Goal: Information Seeking & Learning: Learn about a topic

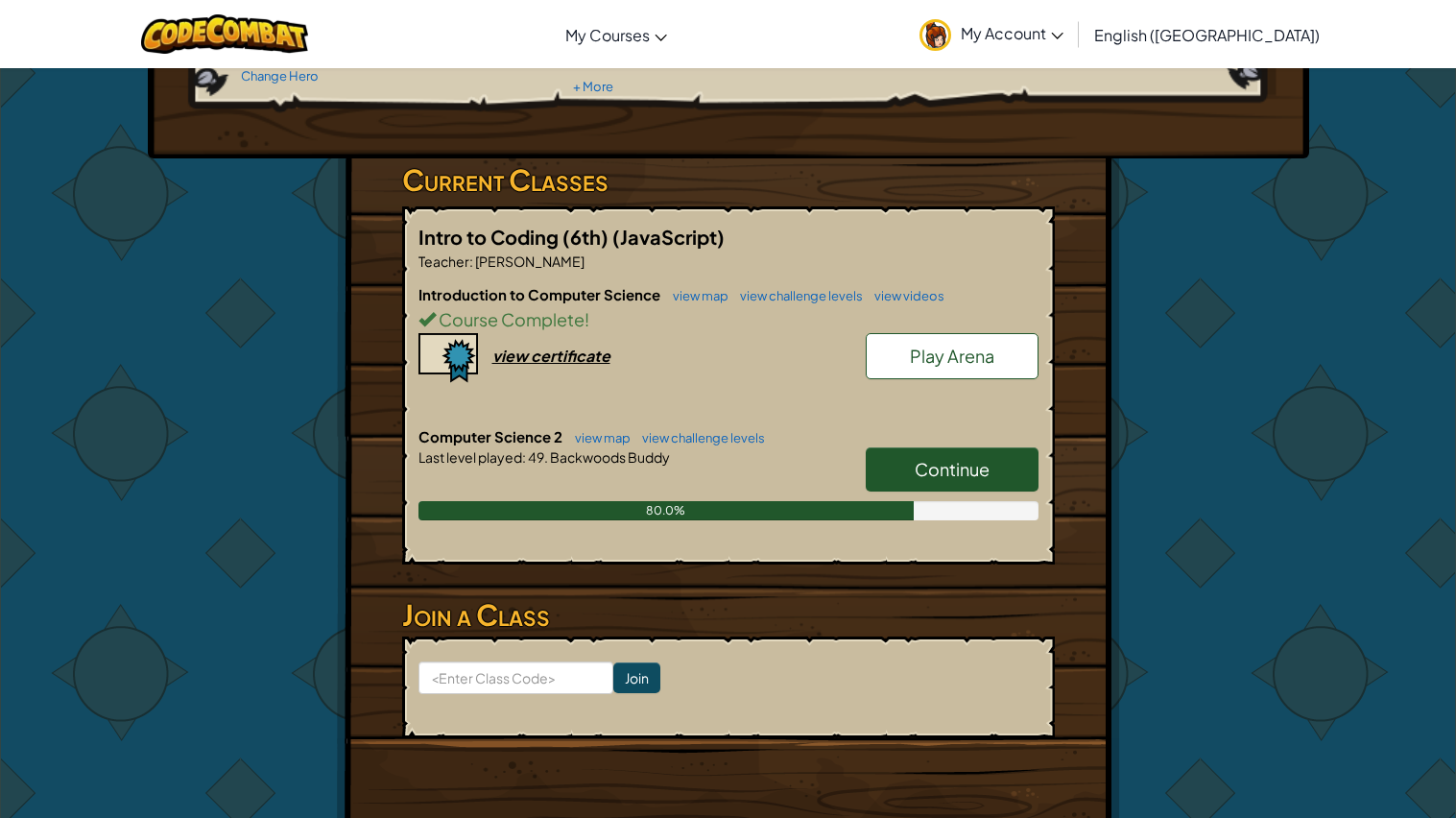
scroll to position [237, 0]
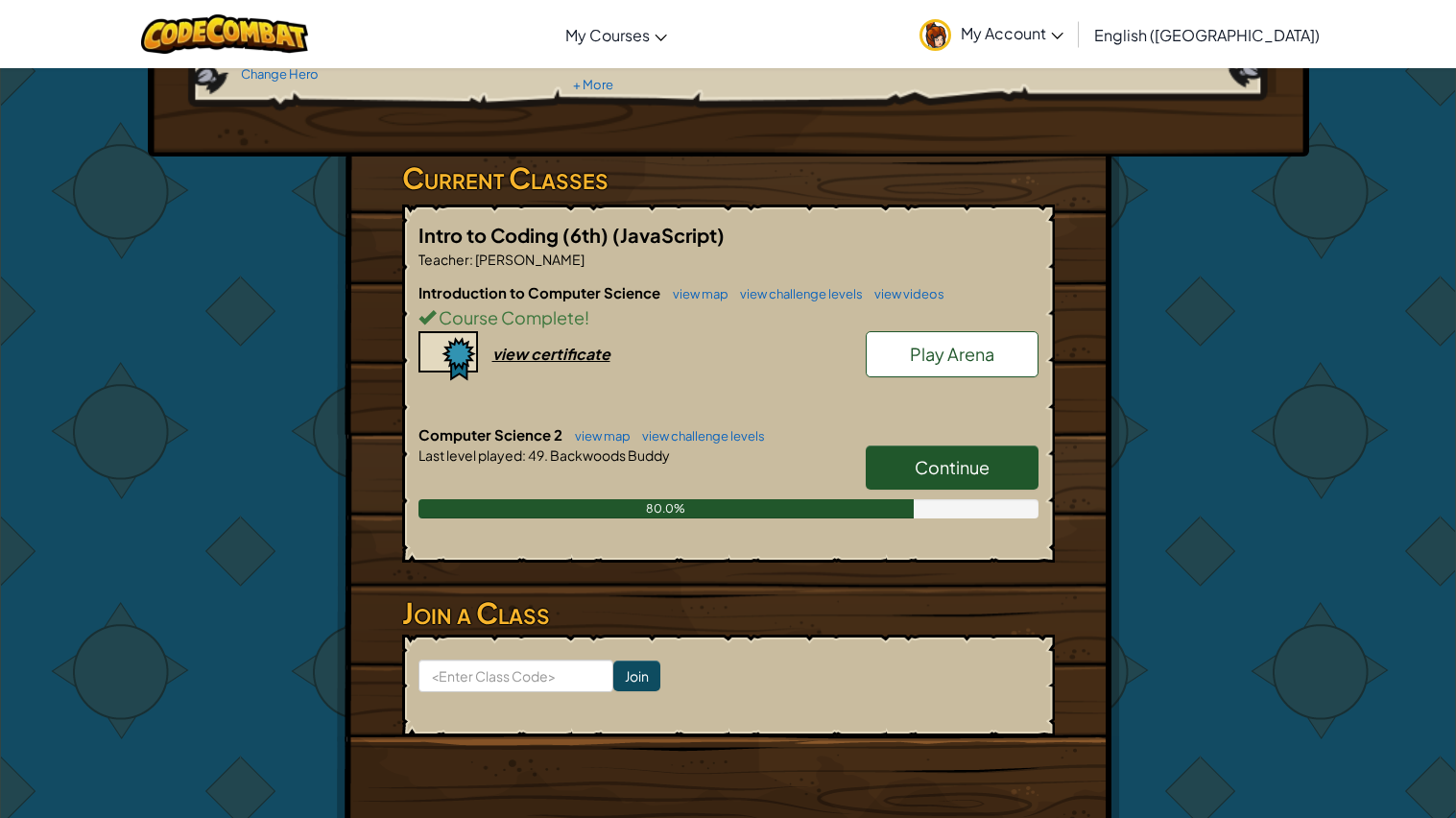
click at [1006, 471] on link "Continue" at bounding box center [952, 467] width 173 height 45
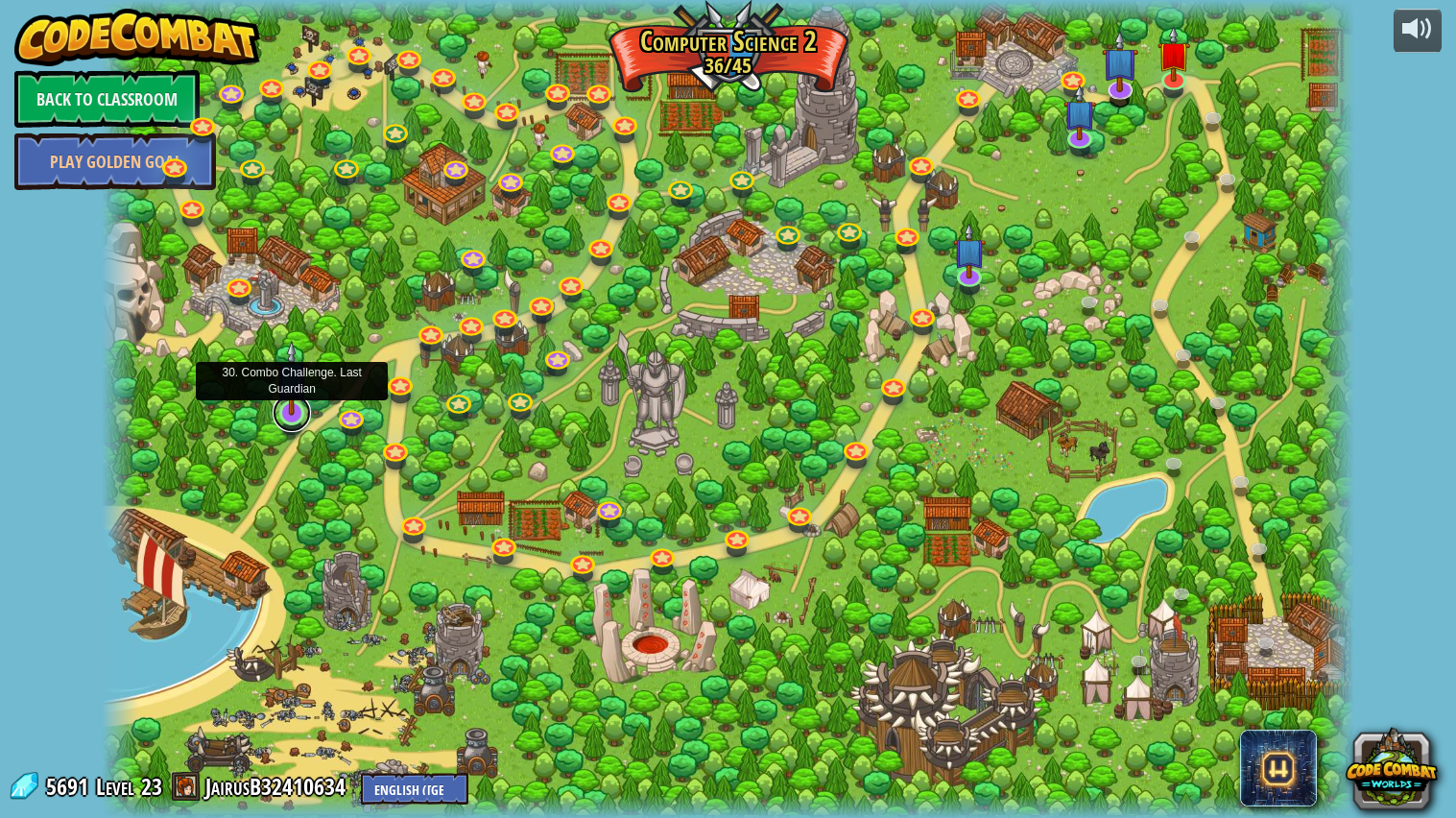
click at [297, 414] on link at bounding box center [292, 412] width 39 height 39
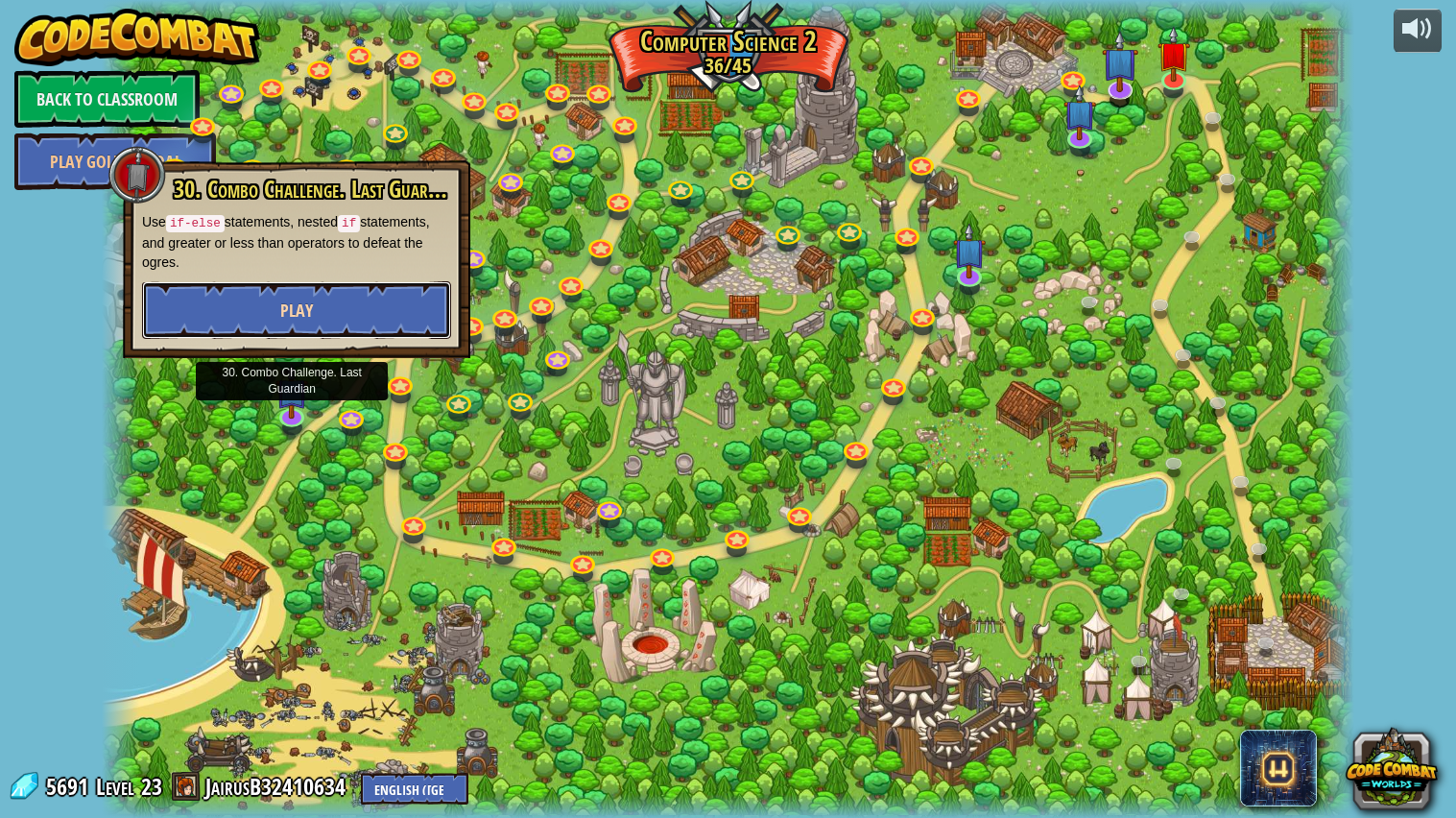
click at [309, 306] on span "Play" at bounding box center [297, 310] width 33 height 24
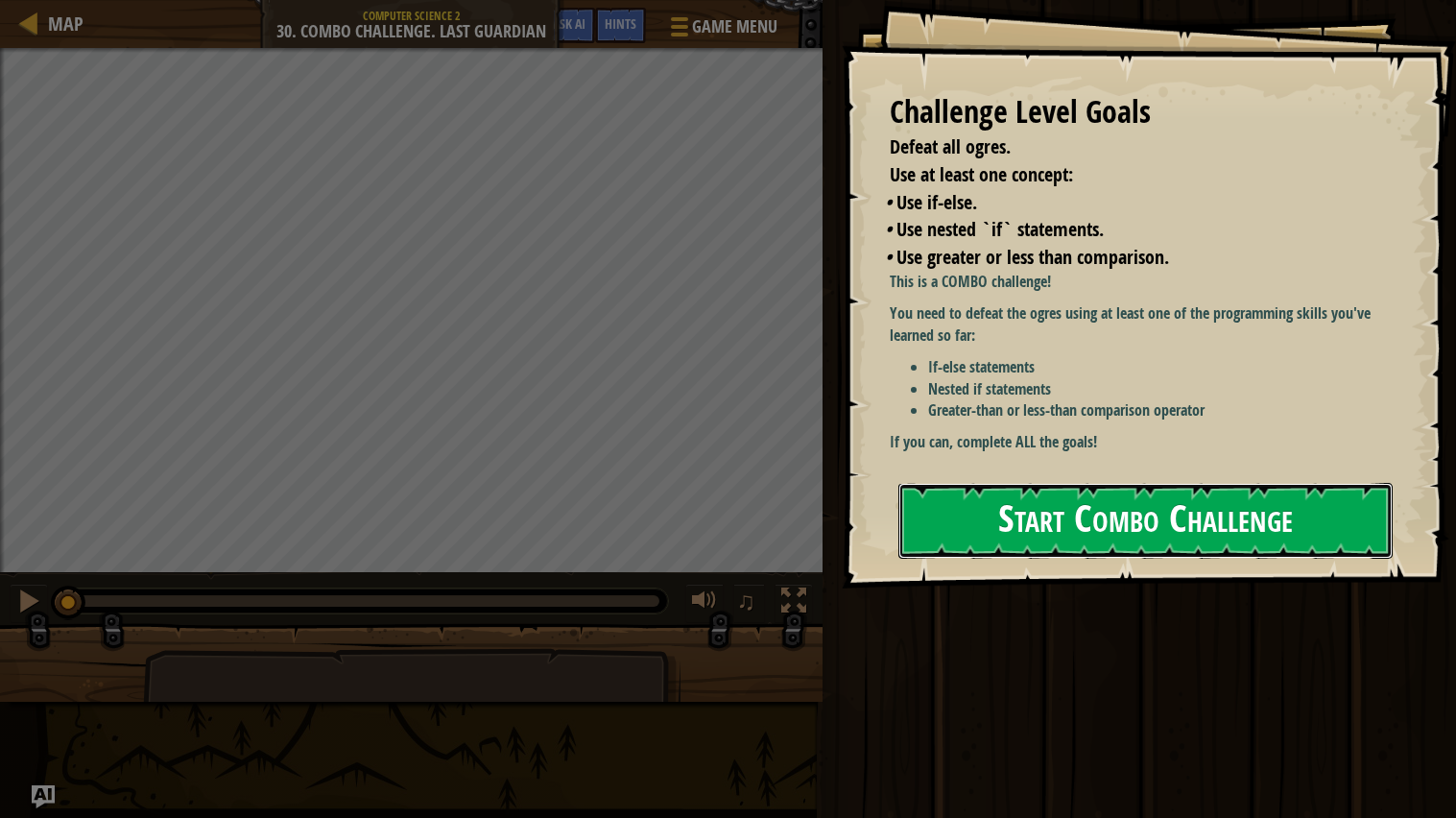
click at [949, 529] on button "Start Combo Challenge" at bounding box center [1146, 521] width 495 height 75
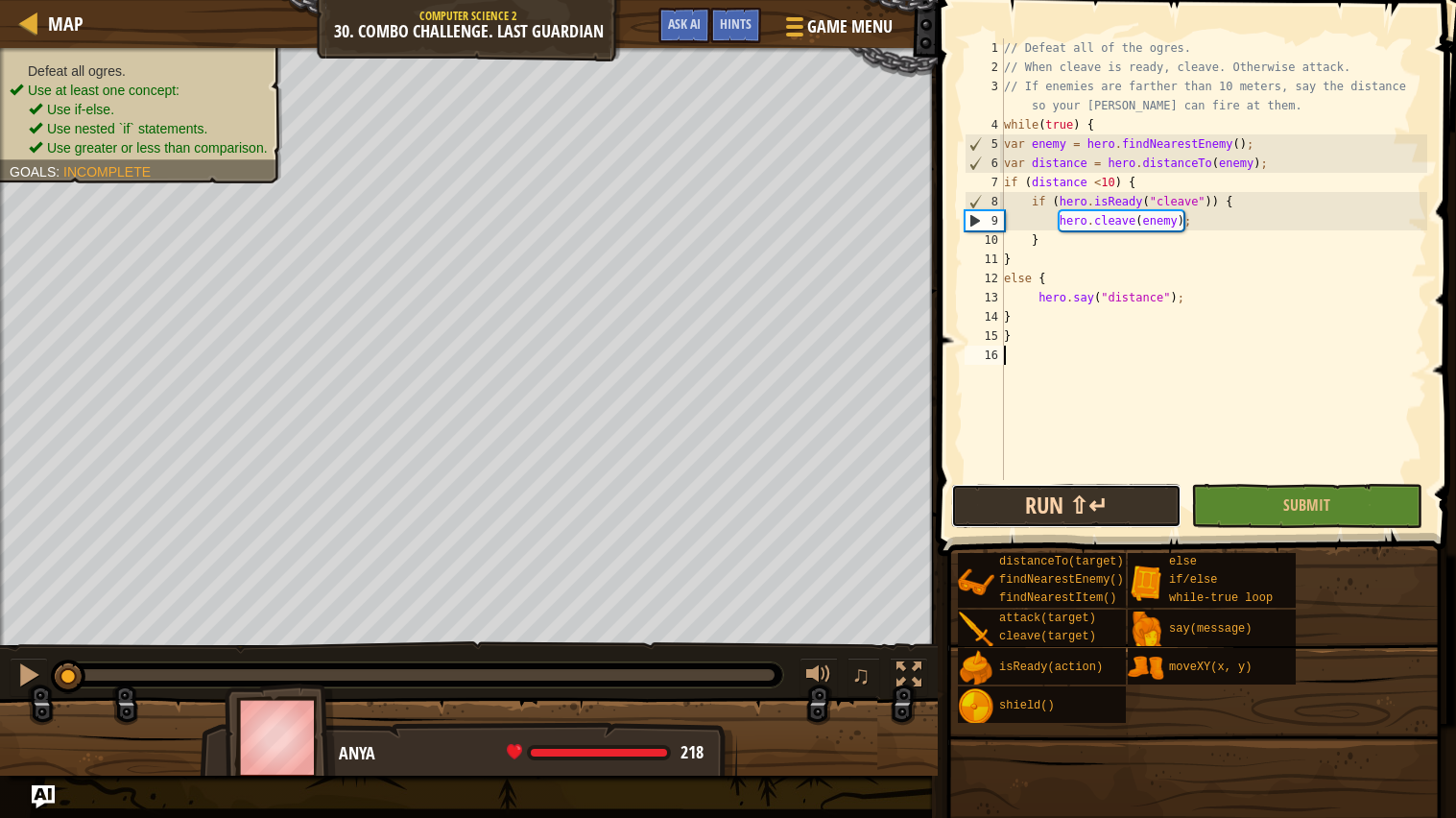
click at [994, 515] on button "Run ⇧↵" at bounding box center [1066, 506] width 230 height 45
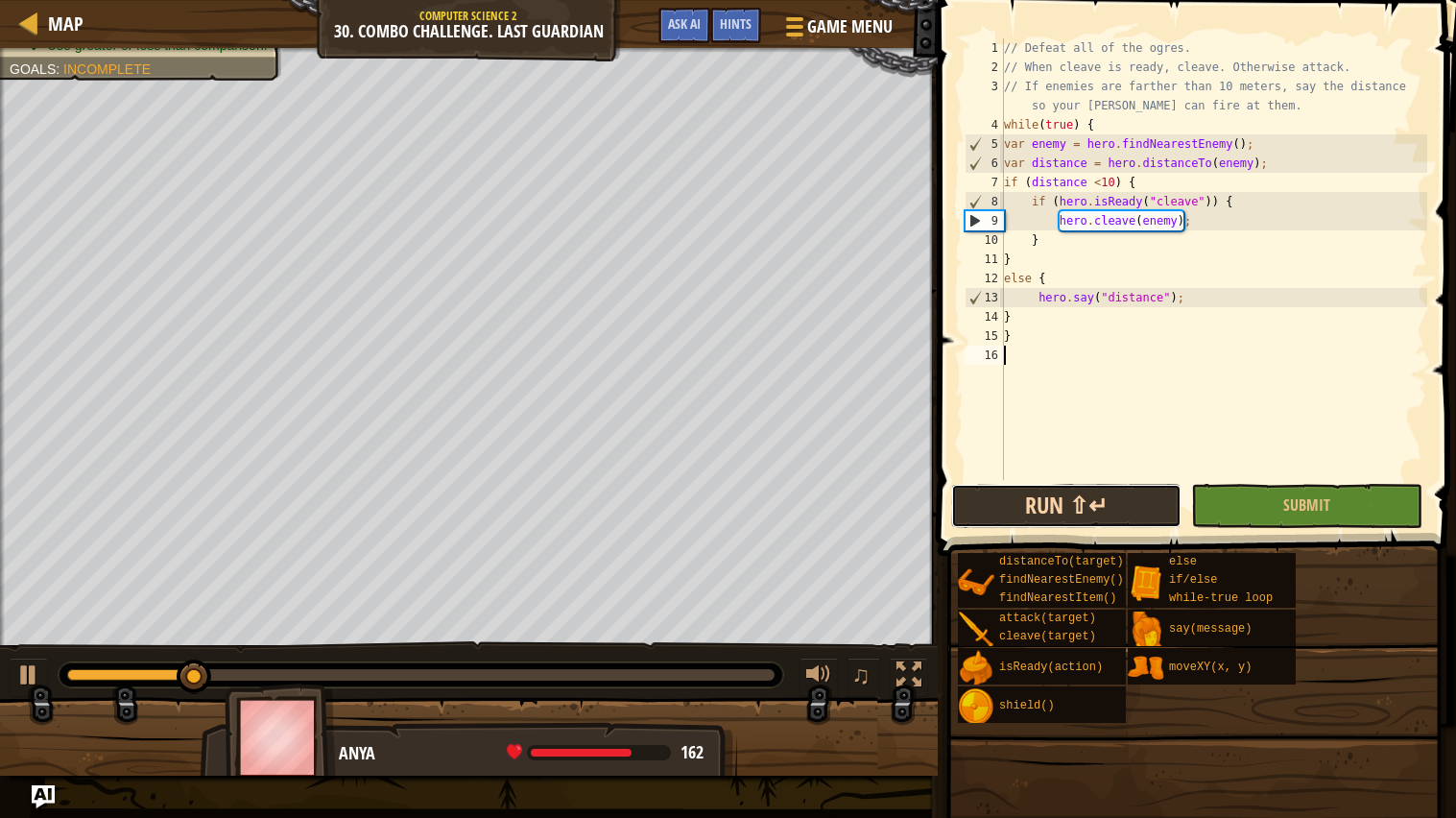
click at [1129, 513] on button "Run ⇧↵" at bounding box center [1066, 506] width 230 height 45
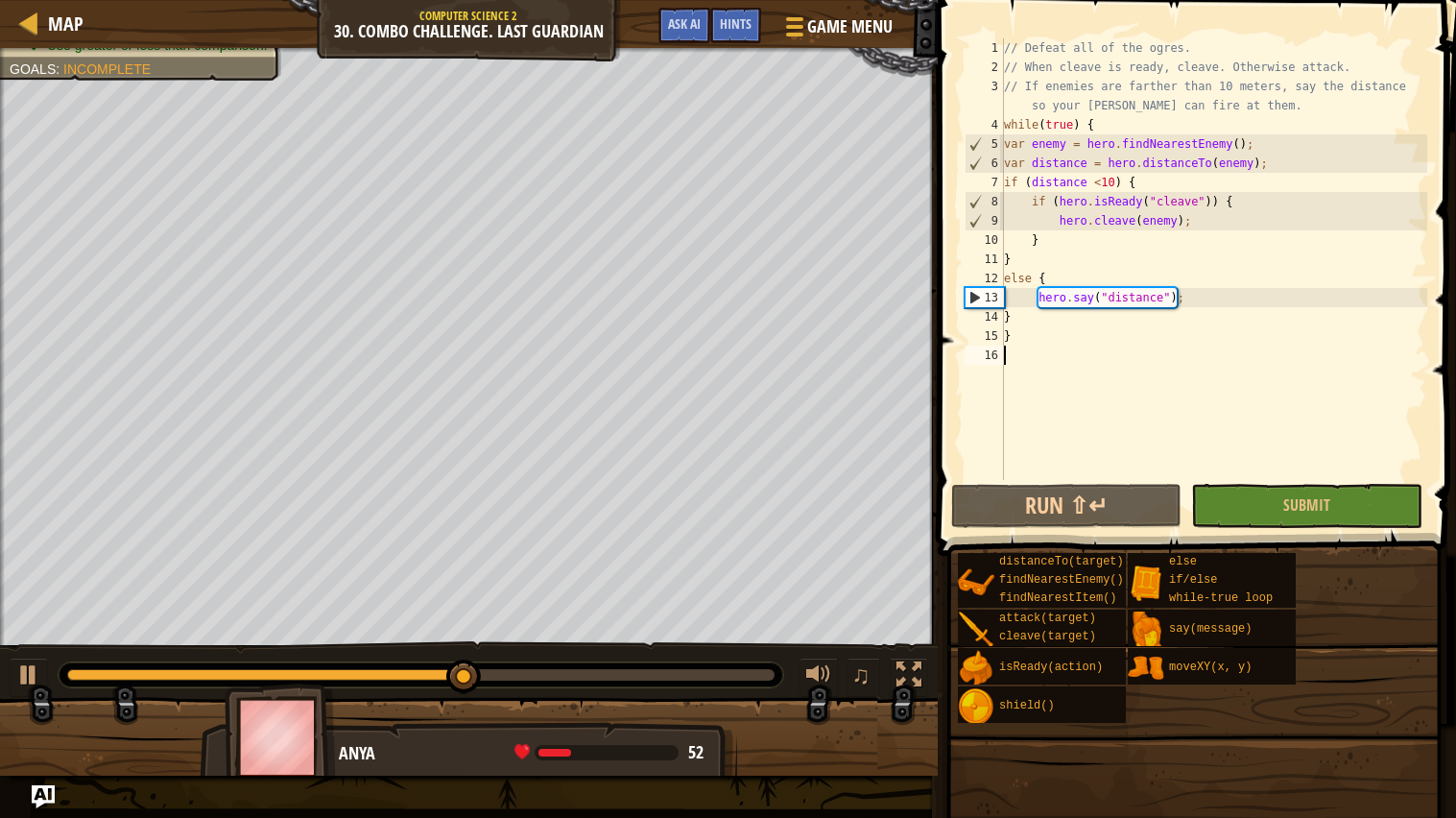
click at [1033, 258] on div "// Defeat all of the ogres. // When cleave is ready, cleave. Otherwise attack. …" at bounding box center [1214, 279] width 427 height 480
type textarea "}"
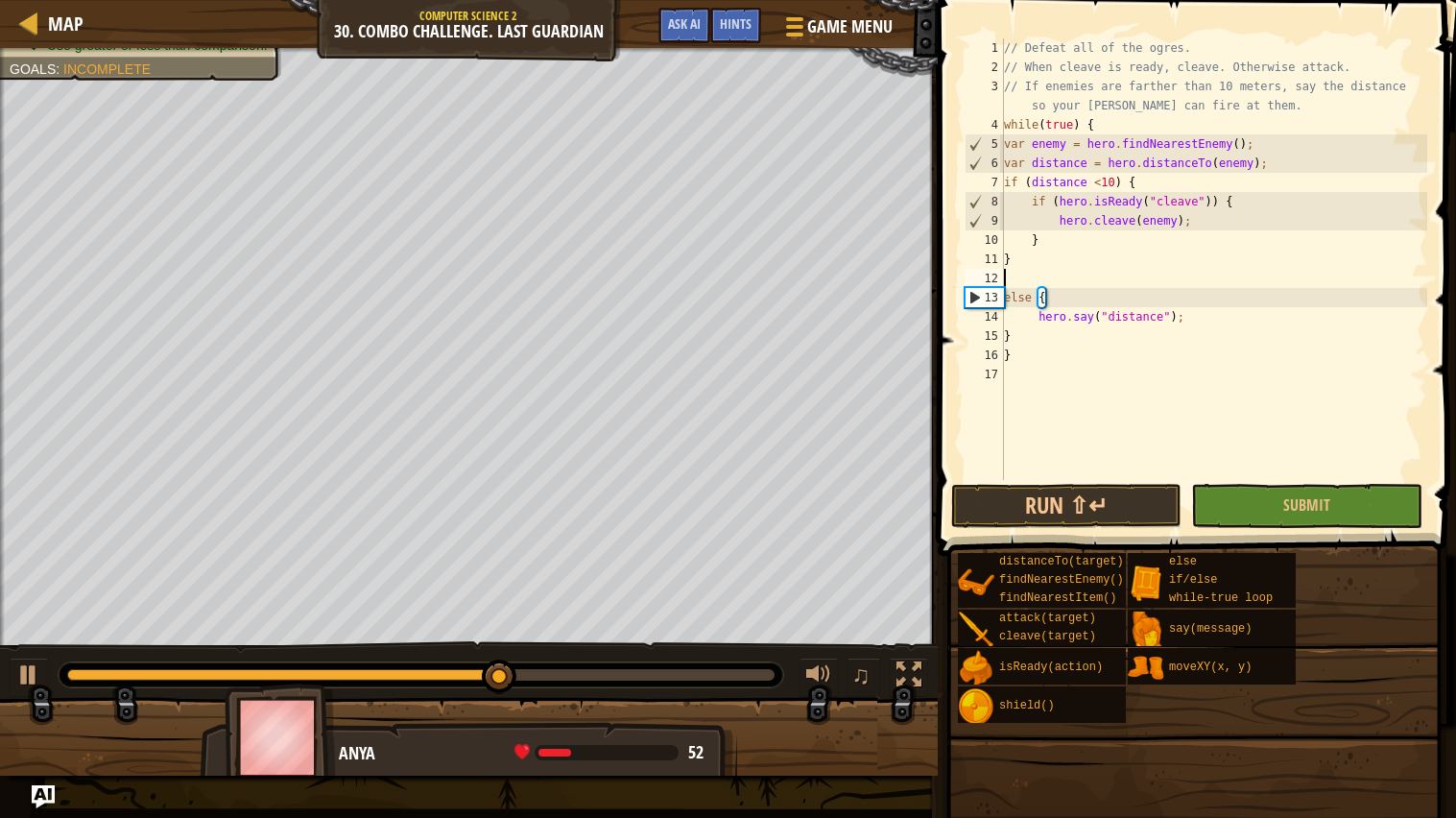
type textarea "}"
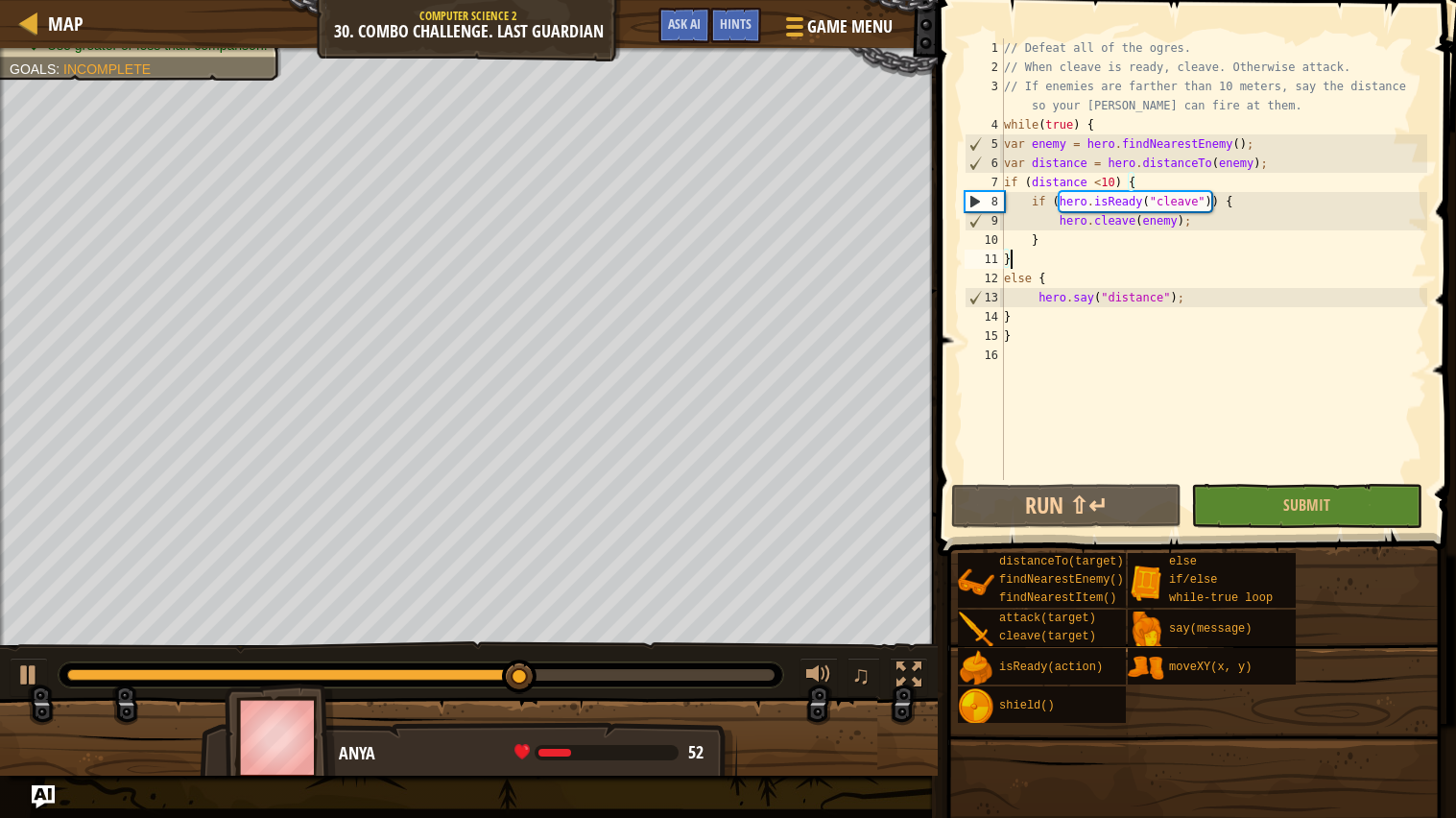
click at [1028, 259] on div "// Defeat all of the ogres. // When cleave is ready, cleave. Otherwise attack. …" at bounding box center [1214, 279] width 427 height 480
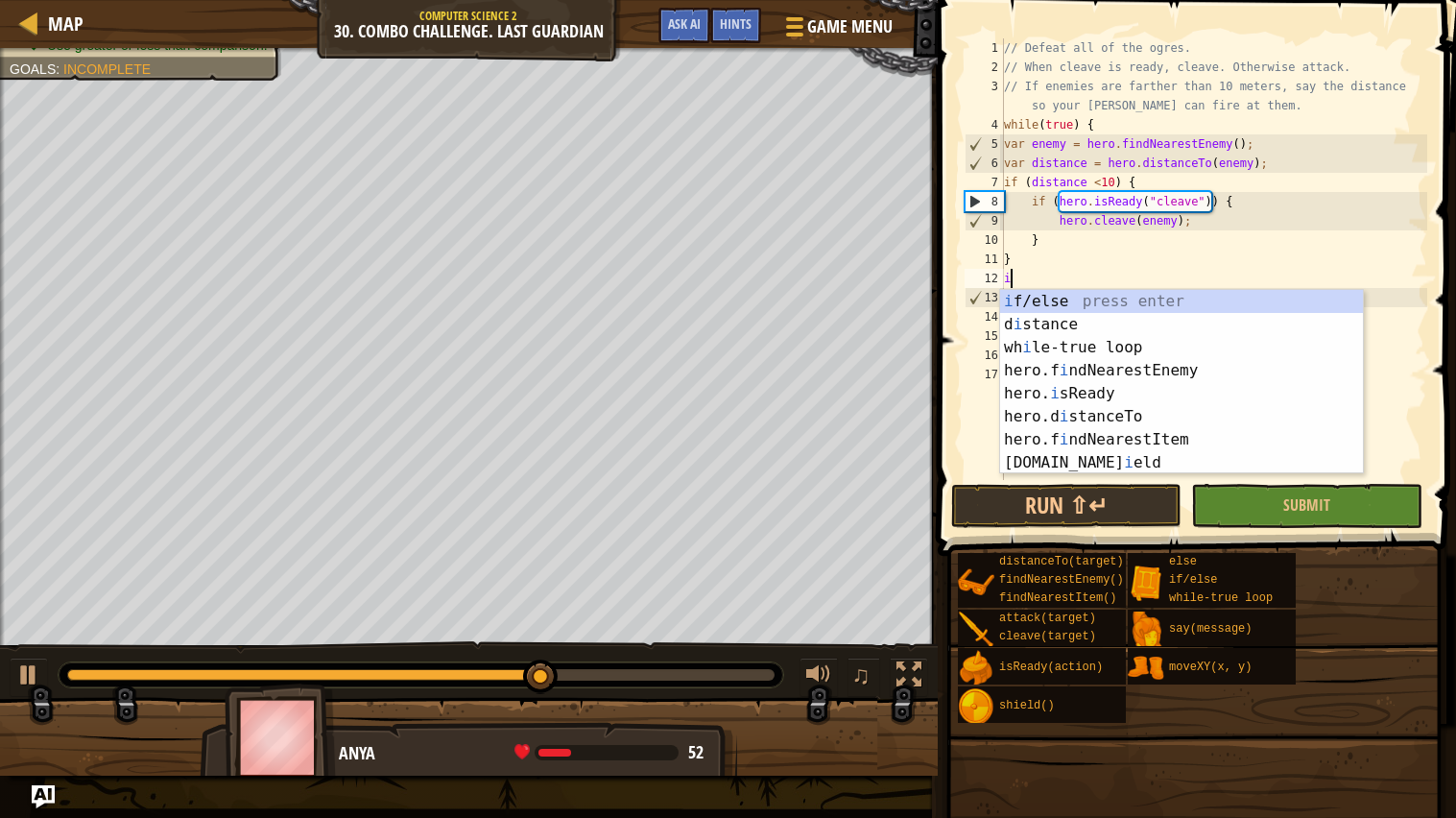
scroll to position [8, 0]
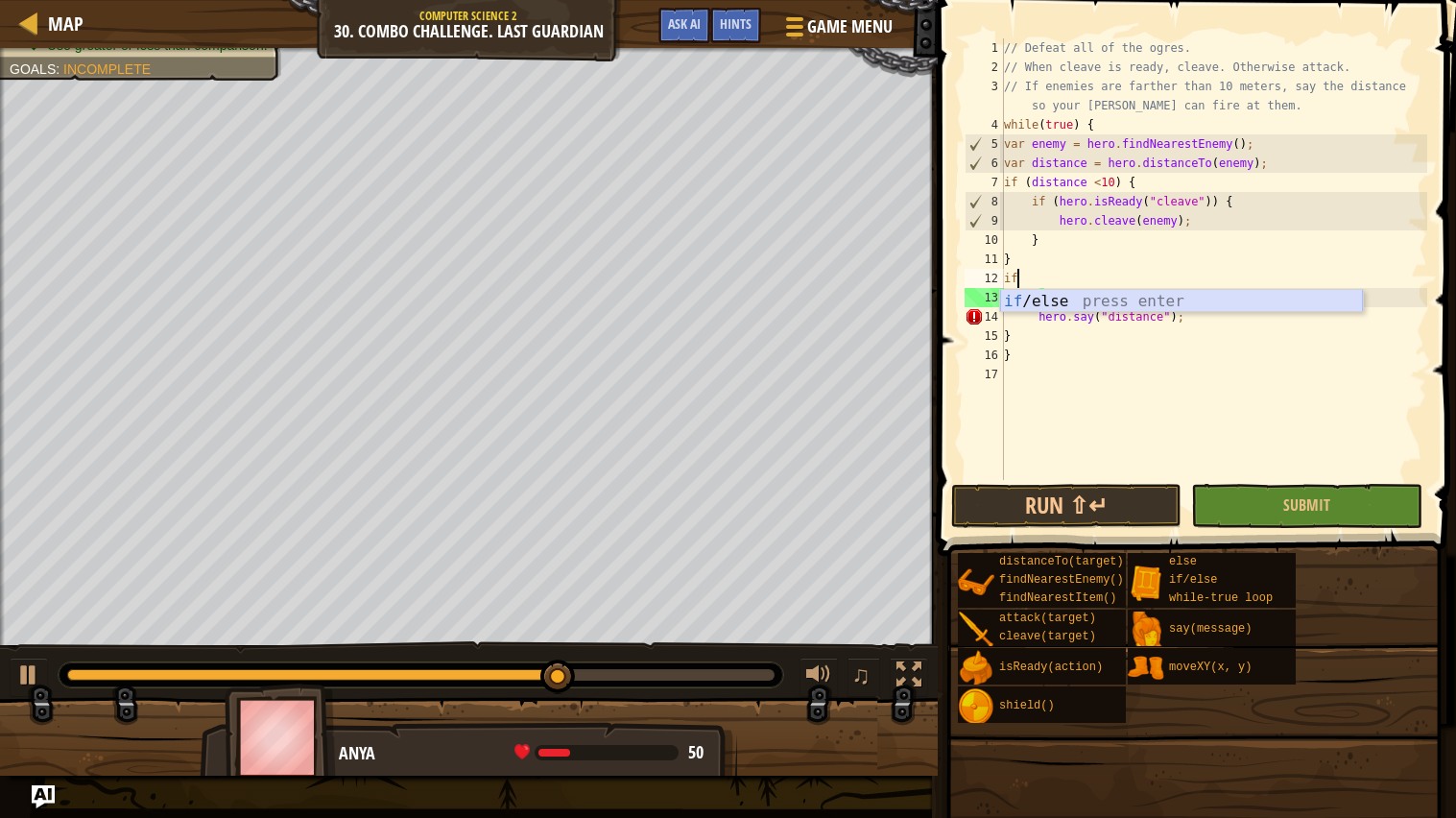
click at [1029, 310] on div "if /else press enter" at bounding box center [1182, 324] width 363 height 69
type textarea "if (enemy) {"
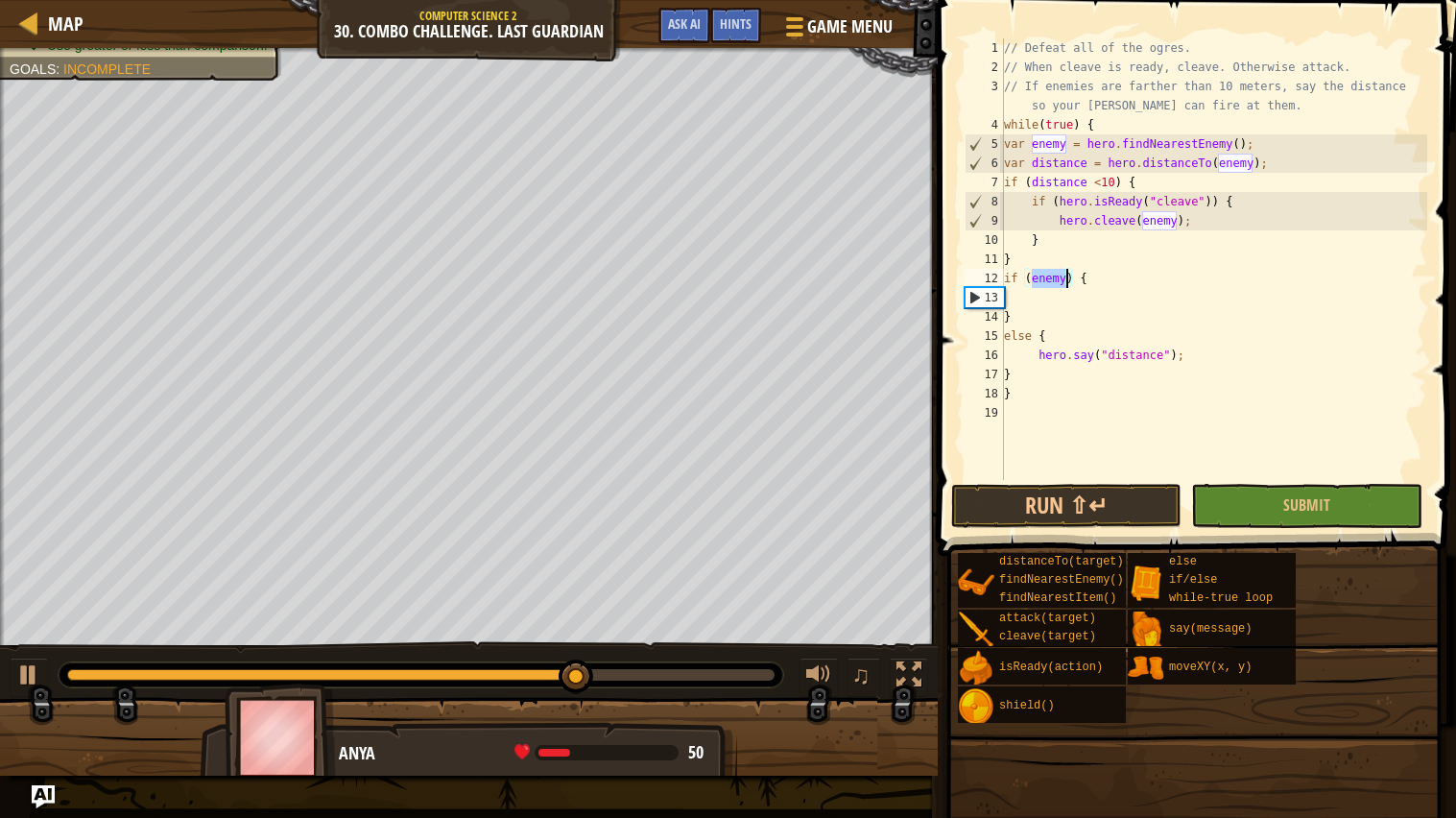
click at [1025, 295] on div "// Defeat all of the ogres. // When cleave is ready, cleave. Otherwise attack. …" at bounding box center [1214, 279] width 427 height 480
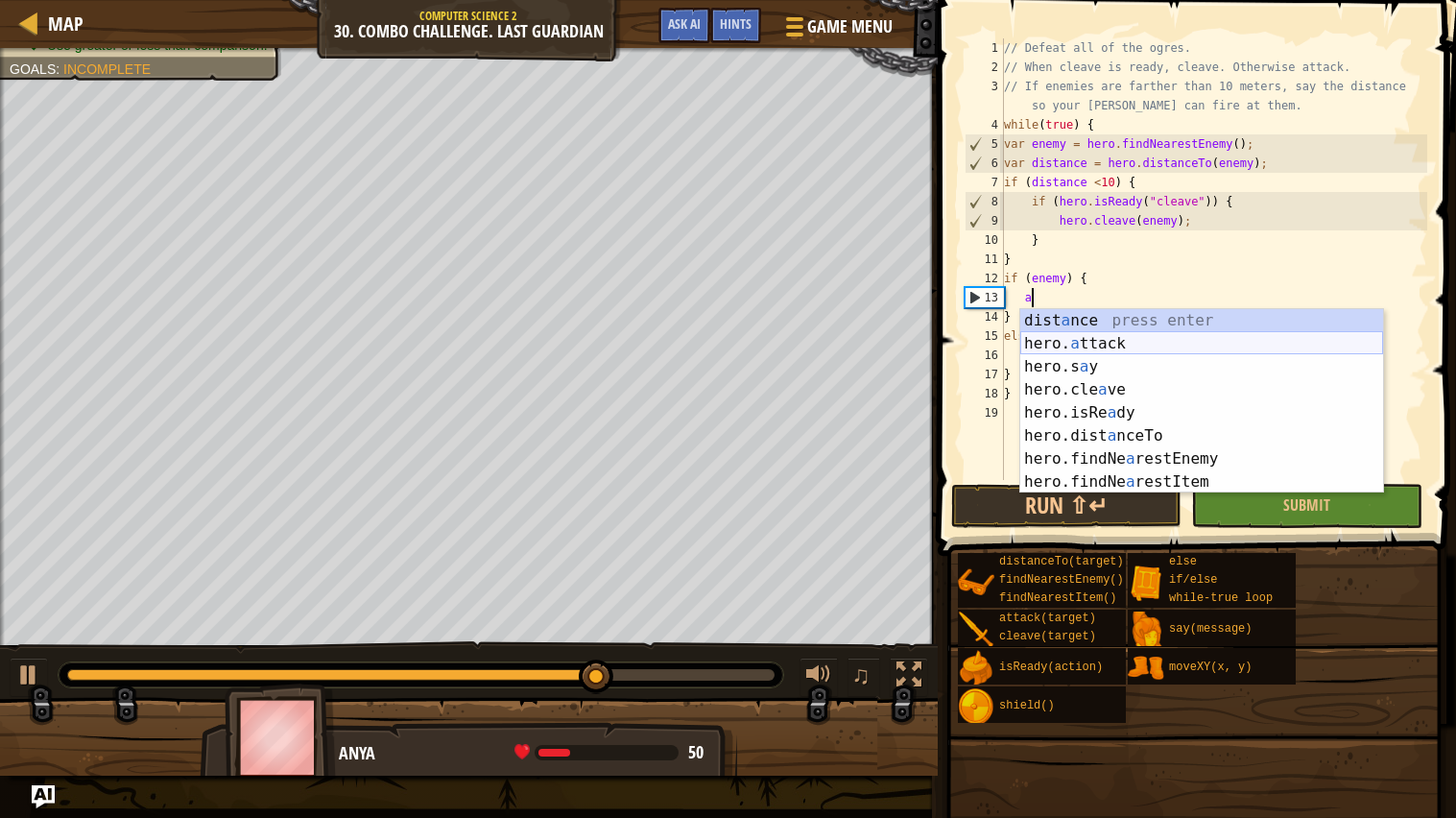
click at [1061, 342] on div "dist a nce press enter hero. a ttack press enter hero.s a y press enter hero.cl…" at bounding box center [1202, 424] width 363 height 230
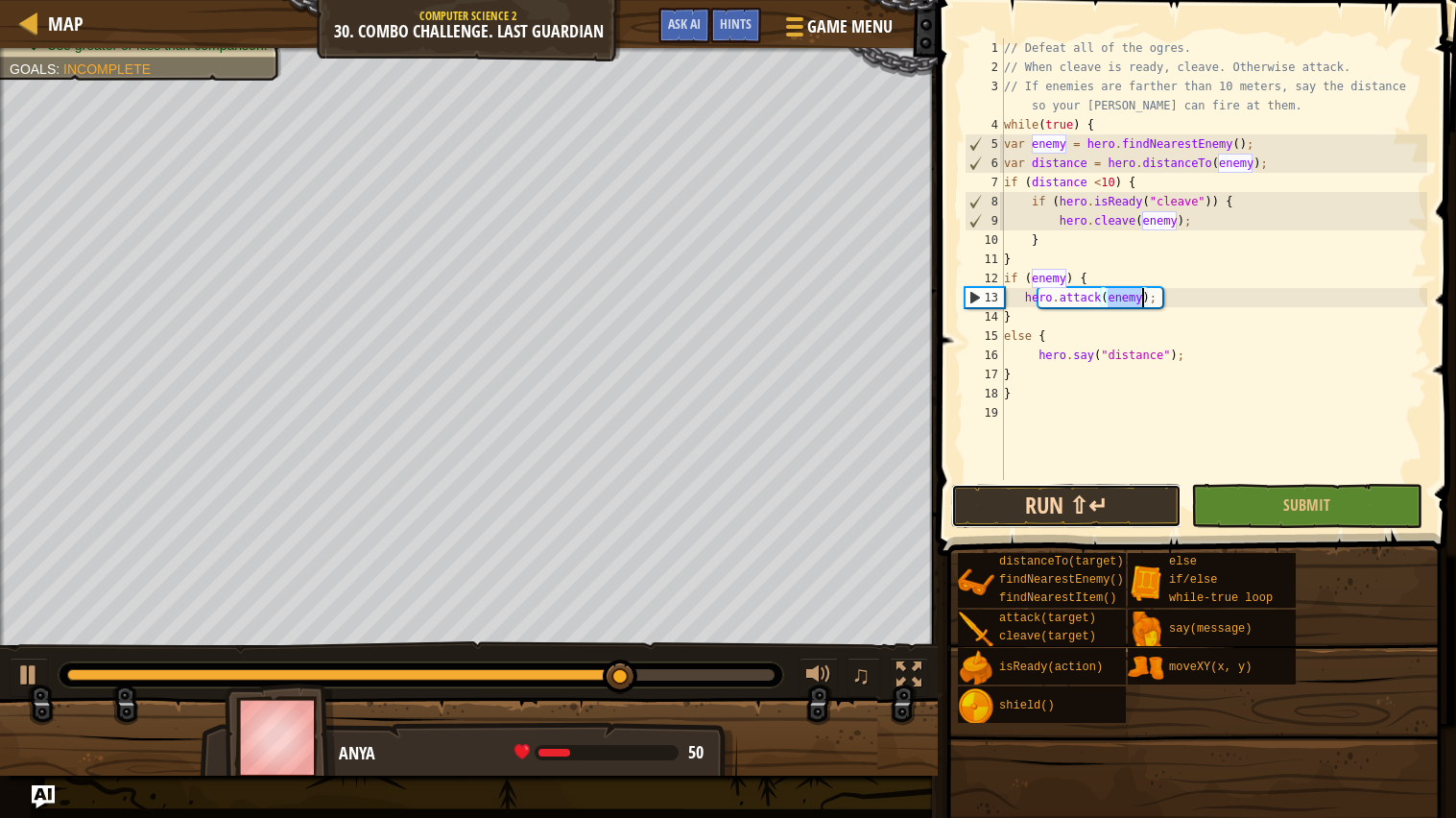
click at [1025, 498] on button "Run ⇧↵" at bounding box center [1066, 506] width 230 height 45
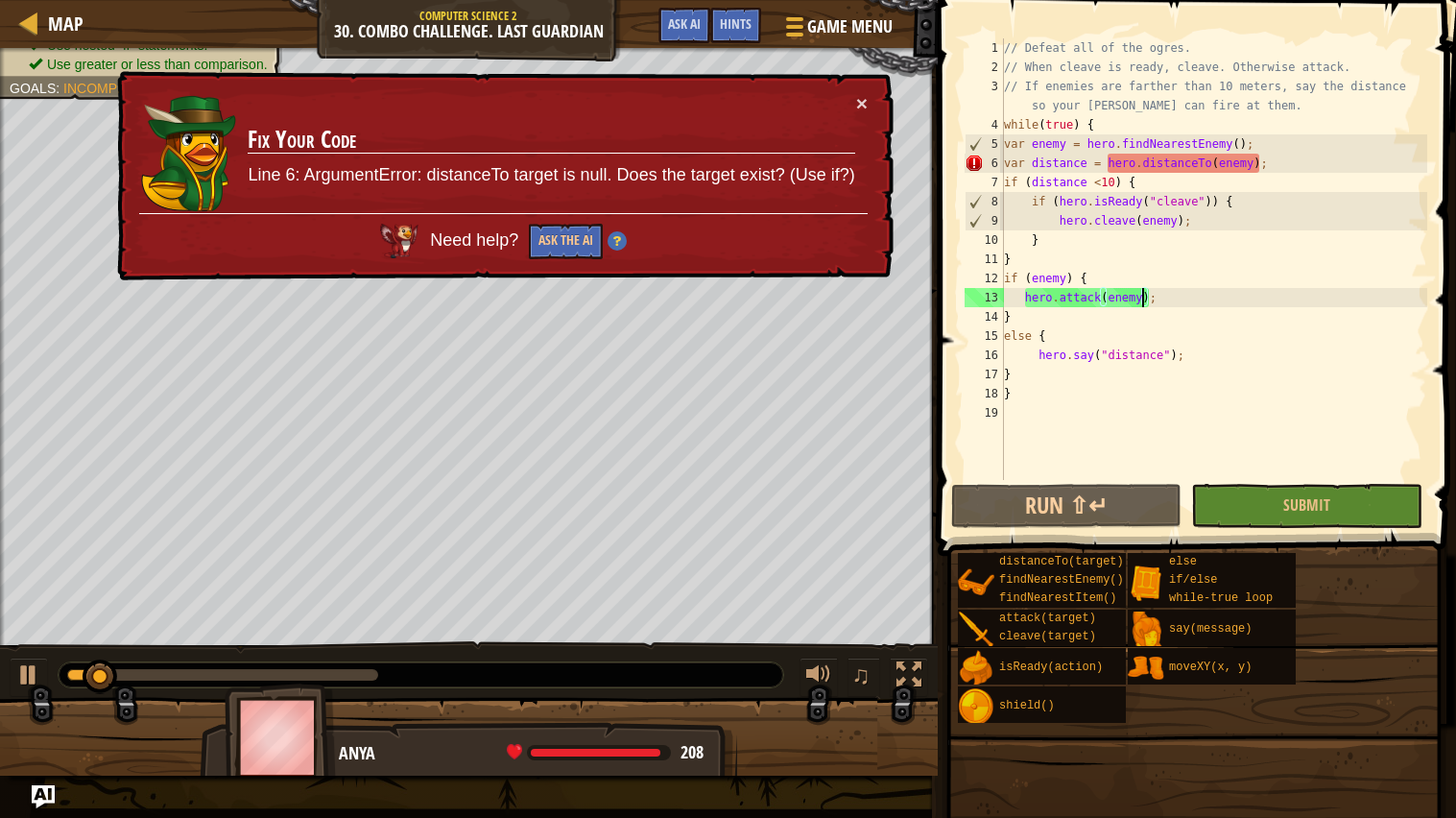
type textarea "a"
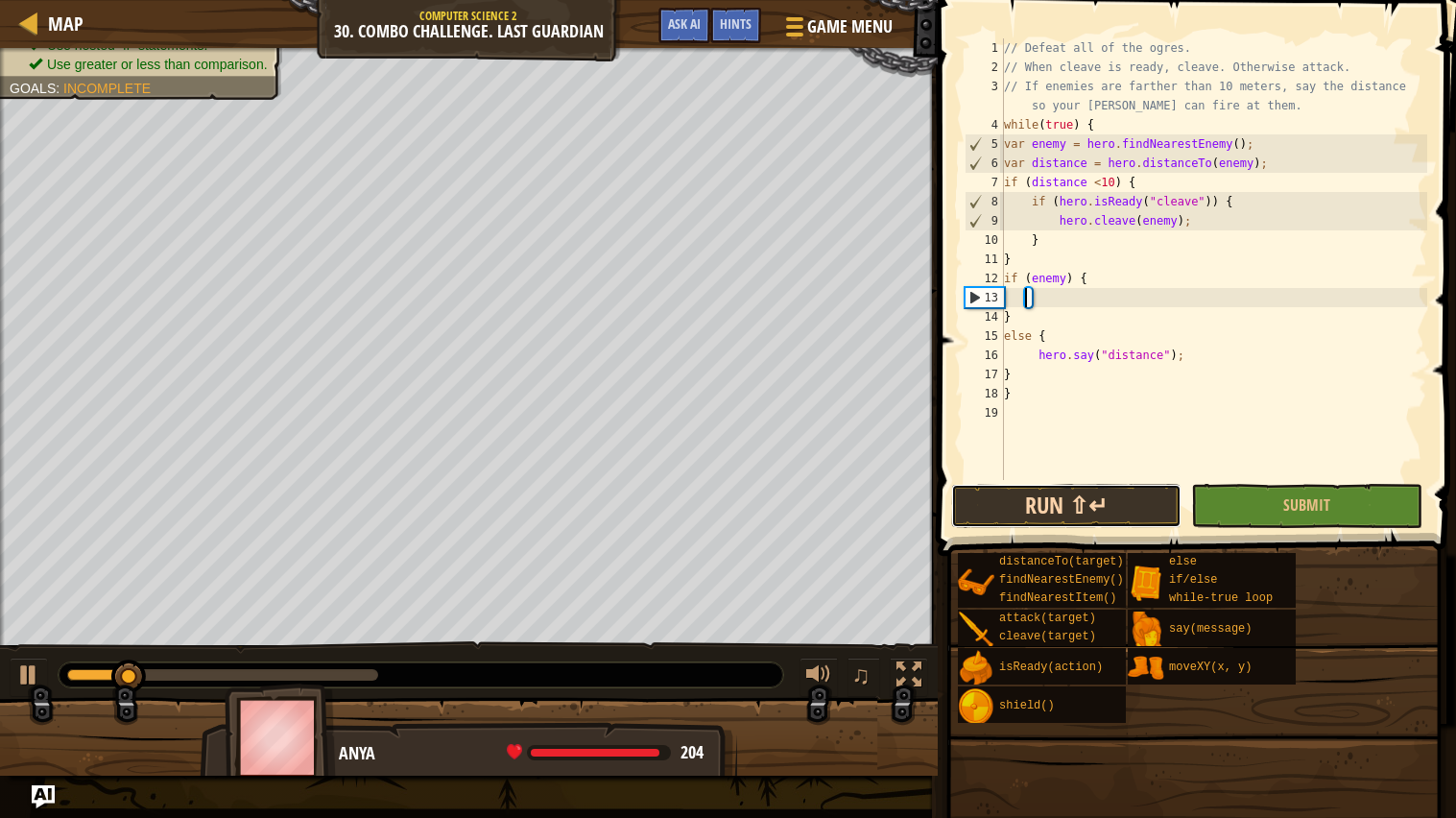
click at [1057, 514] on button "Run ⇧↵" at bounding box center [1066, 506] width 230 height 45
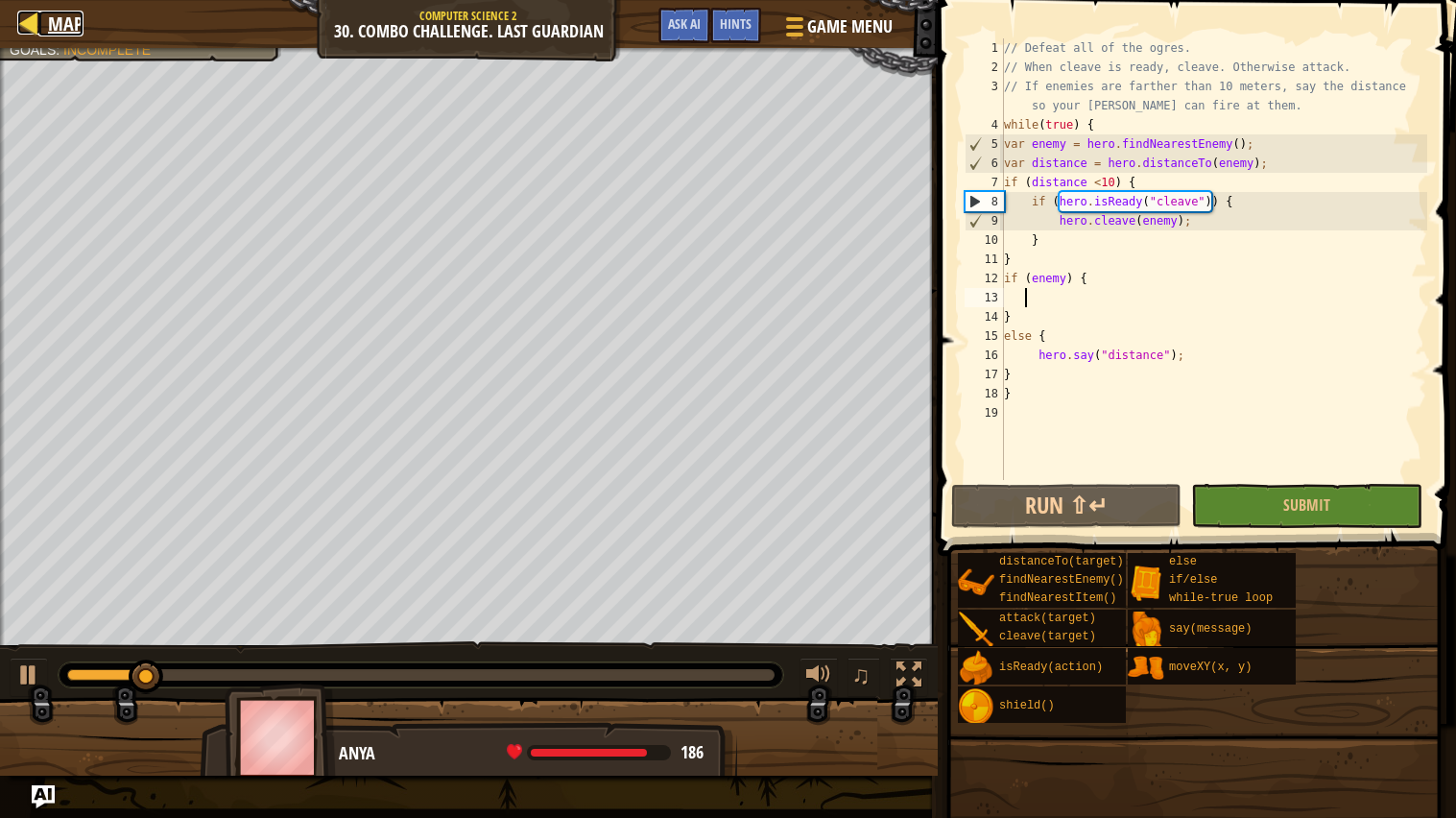
click at [60, 31] on span "Map" at bounding box center [65, 24] width 36 height 26
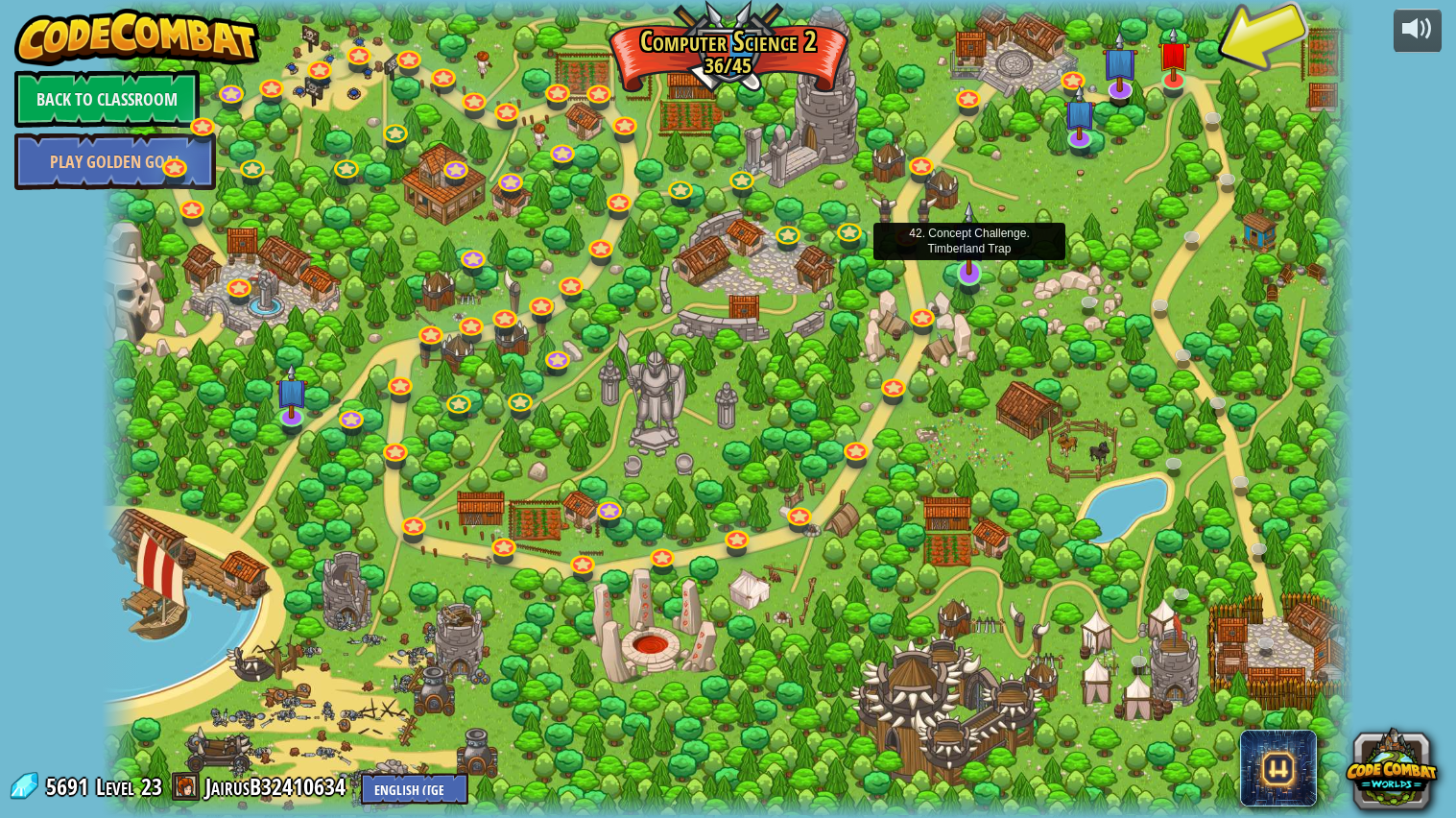
click at [956, 255] on img at bounding box center [969, 238] width 33 height 75
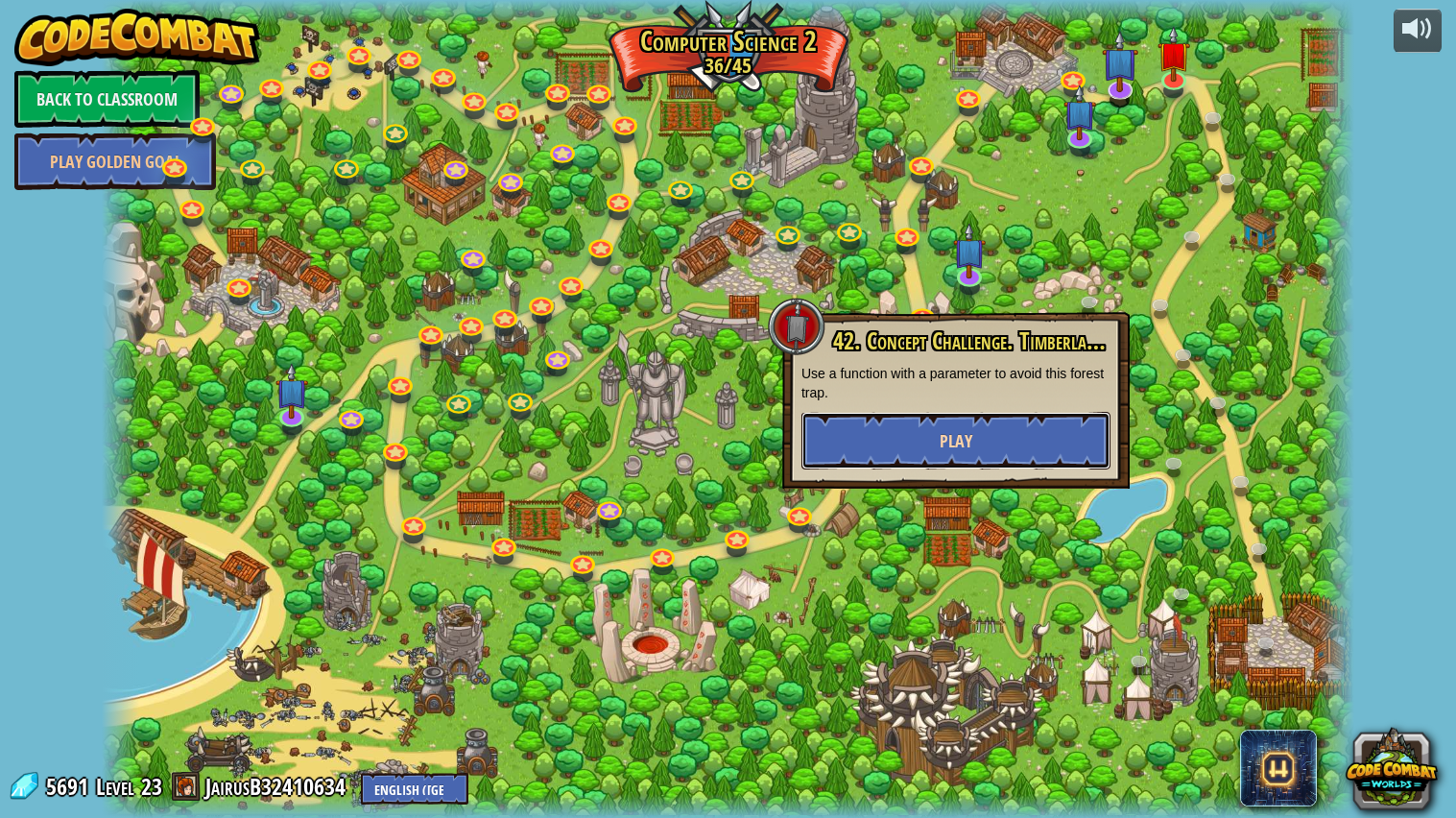
click at [899, 452] on button "Play" at bounding box center [956, 440] width 309 height 58
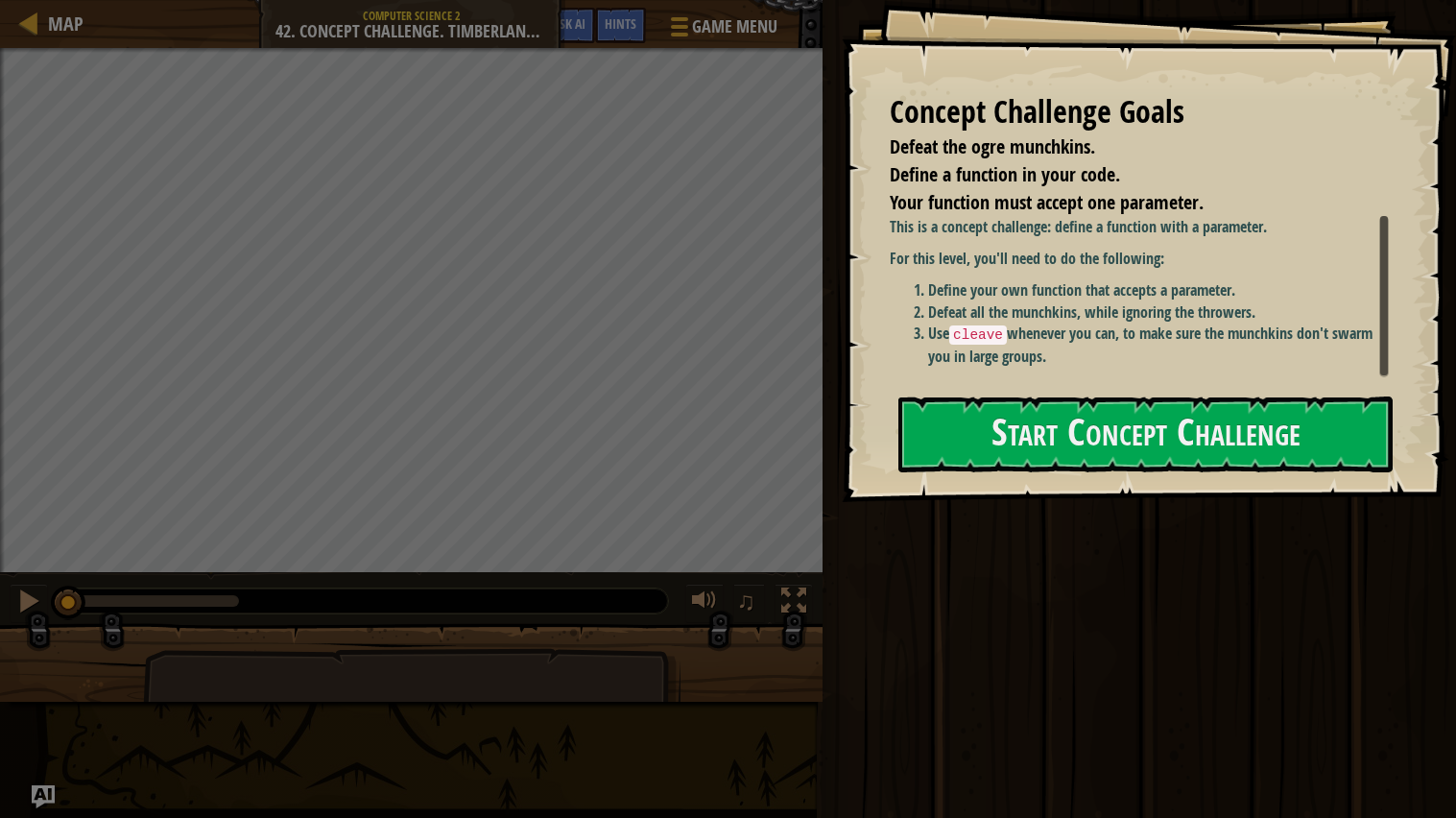
click at [949, 504] on div at bounding box center [1146, 514] width 495 height 44
click at [942, 463] on button "Start Concept Challenge" at bounding box center [1146, 434] width 495 height 75
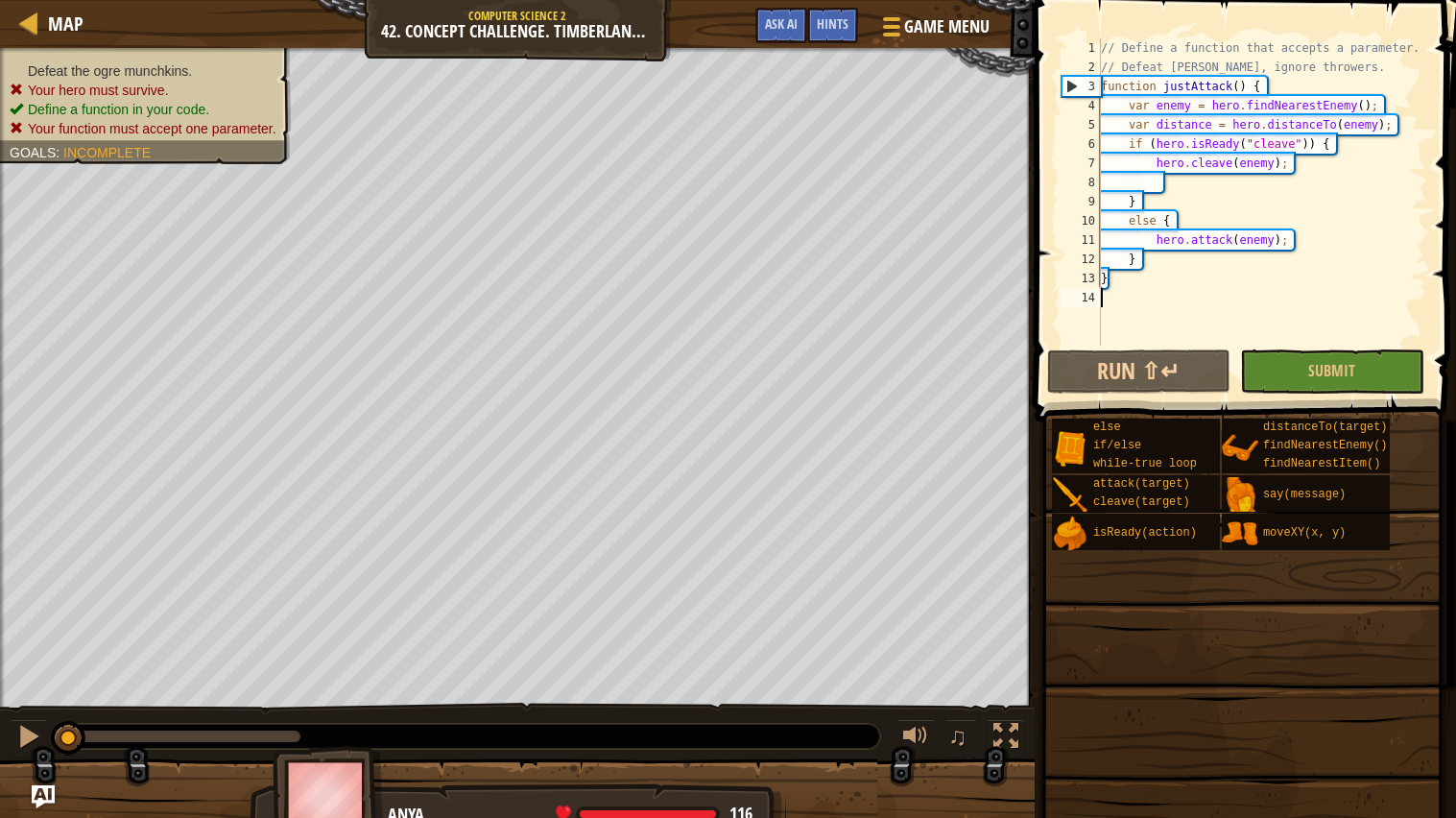
click at [1173, 345] on div "// Define a function that accepts a parameter. // Defeat [PERSON_NAME], ignore …" at bounding box center [1369, 211] width 544 height 345
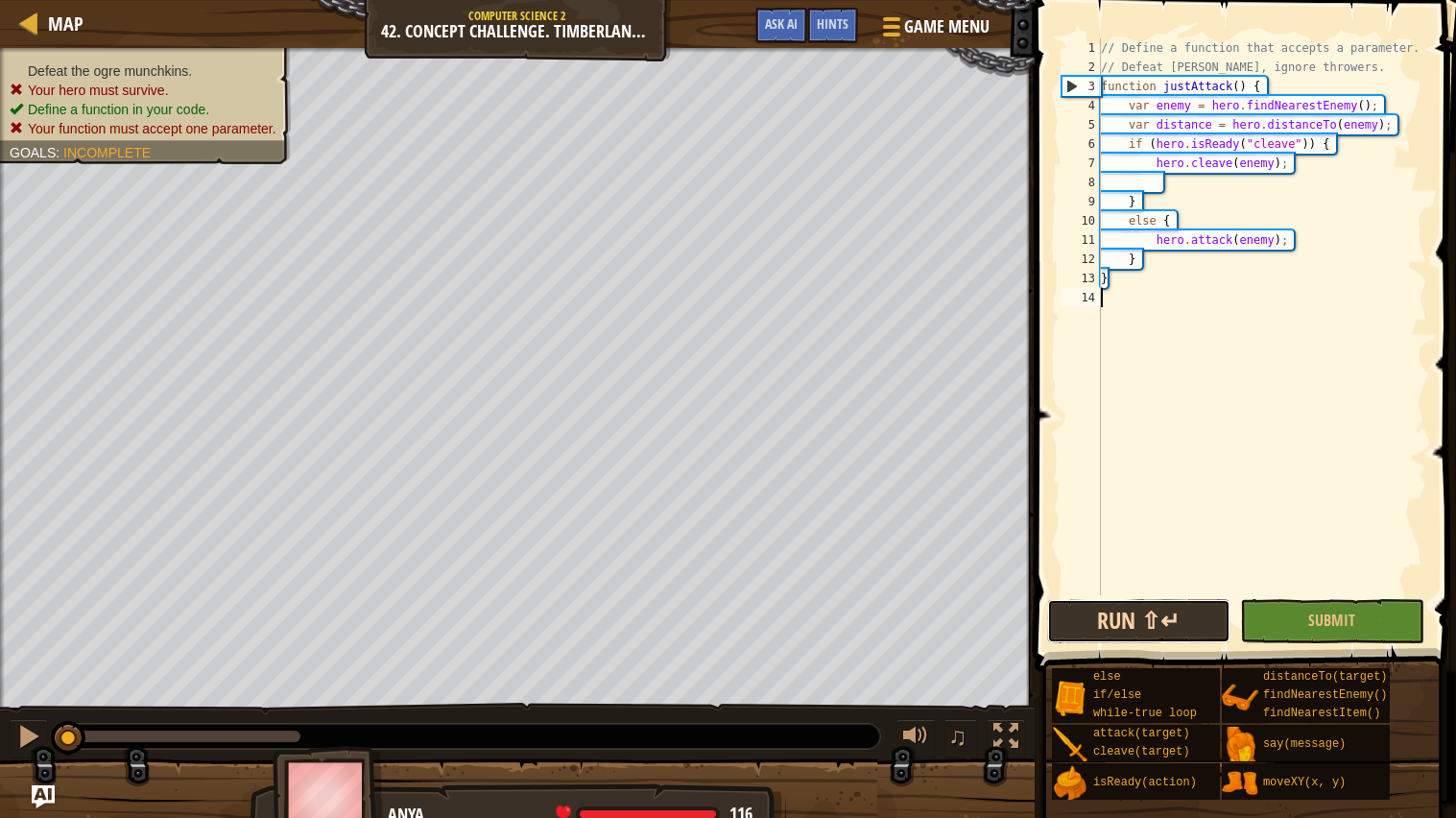
click at [1101, 613] on button "Run ⇧↵" at bounding box center [1139, 621] width 183 height 45
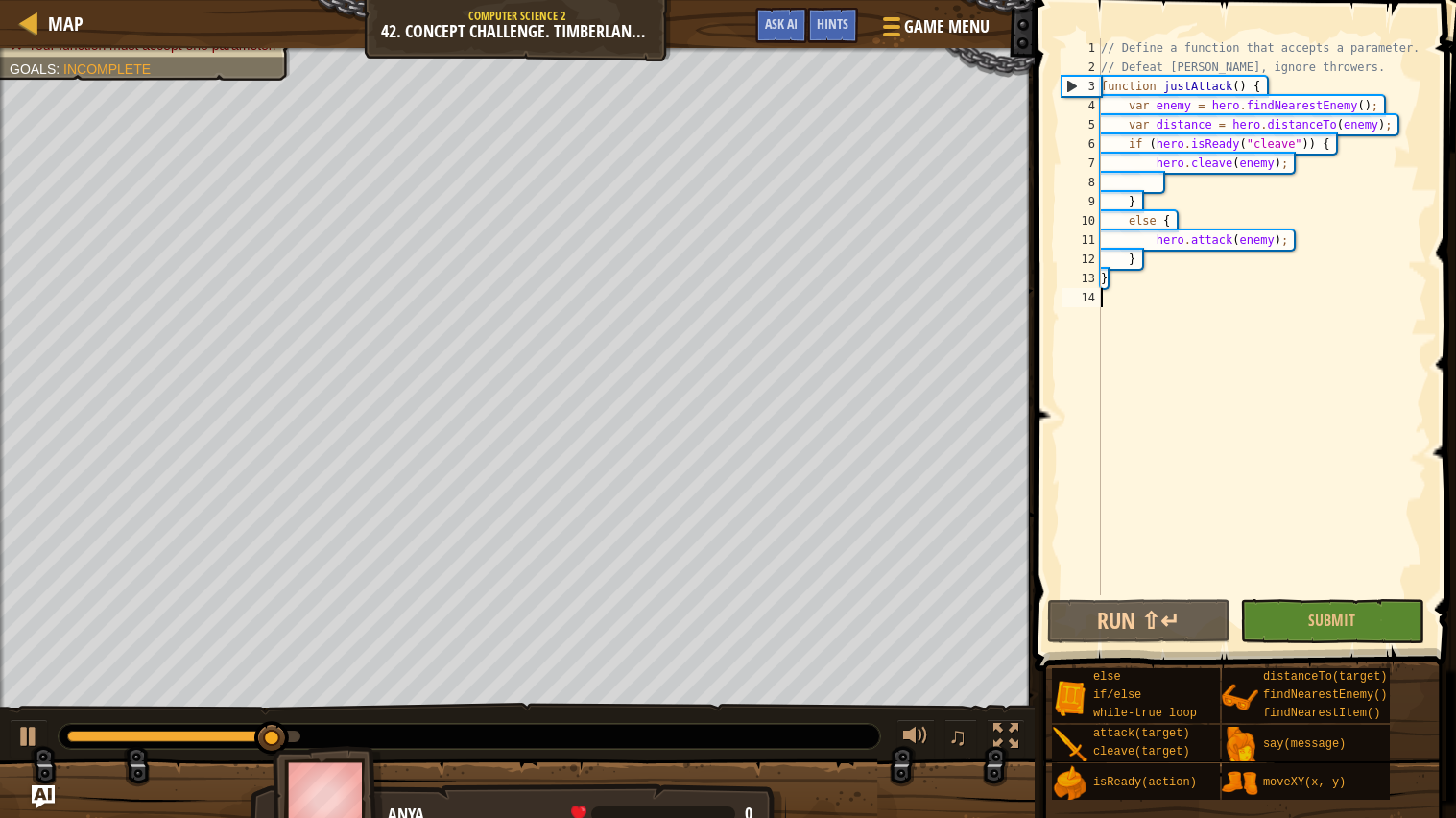
click at [1147, 145] on div "// Define a function that accepts a parameter. // Defeat [PERSON_NAME], ignore …" at bounding box center [1262, 336] width 330 height 595
type textarea "if (hero.isReady("cleave")) {"
click at [1137, 537] on div "// Define a function that accepts a parameter. // Defeat [PERSON_NAME], ignore …" at bounding box center [1262, 336] width 330 height 595
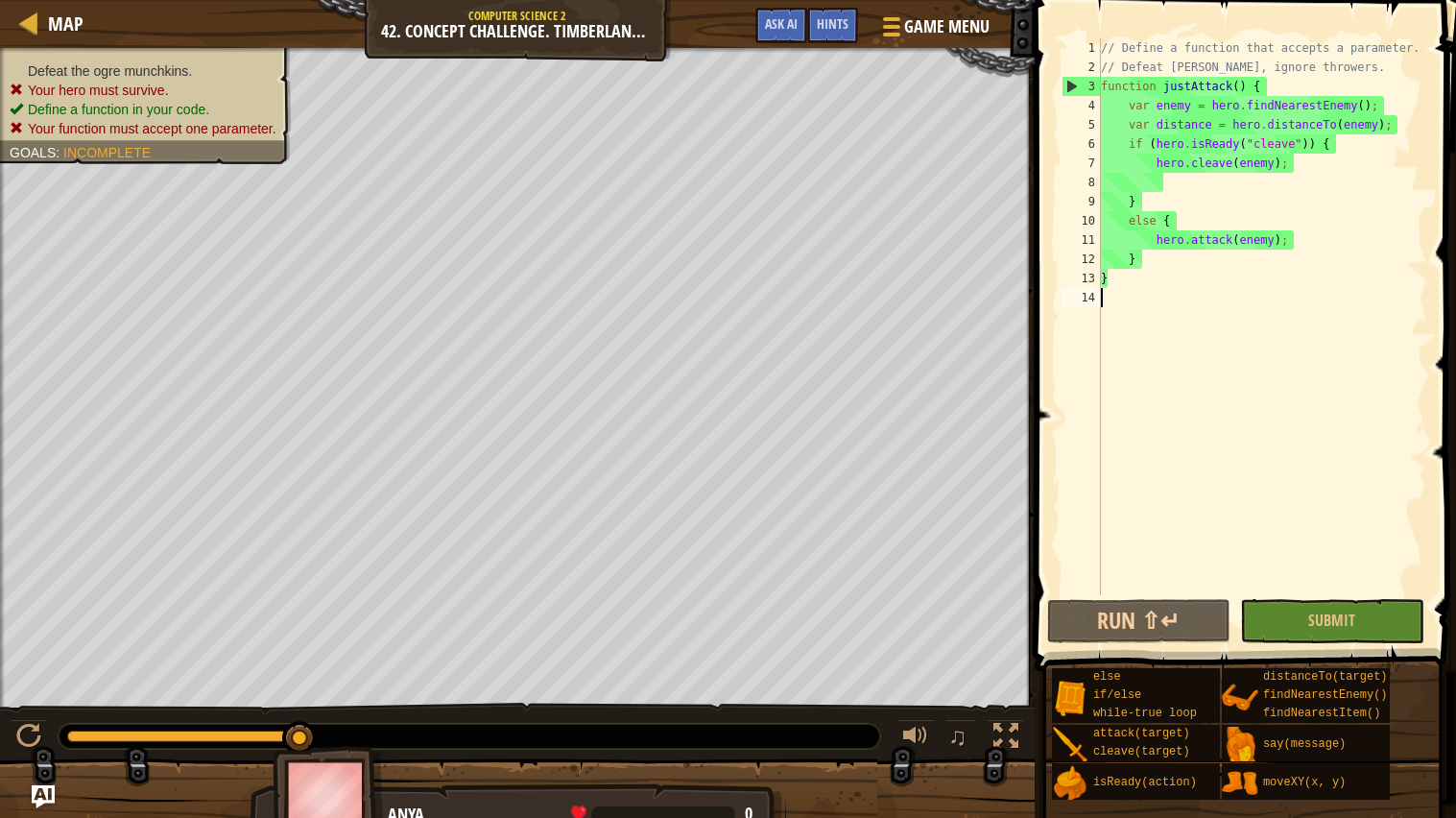
click at [1178, 212] on div "// Define a function that accepts a parameter. // Defeat [PERSON_NAME], ignore …" at bounding box center [1262, 336] width 330 height 595
click at [1153, 138] on div "// Define a function that accepts a parameter. // Defeat [PERSON_NAME], ignore …" at bounding box center [1262, 336] width 330 height 595
click at [1389, 120] on div "// Define a function that accepts a parameter. // Defeat [PERSON_NAME], ignore …" at bounding box center [1262, 336] width 330 height 595
type textarea "var distance = hero.distanceTo(enemy);"
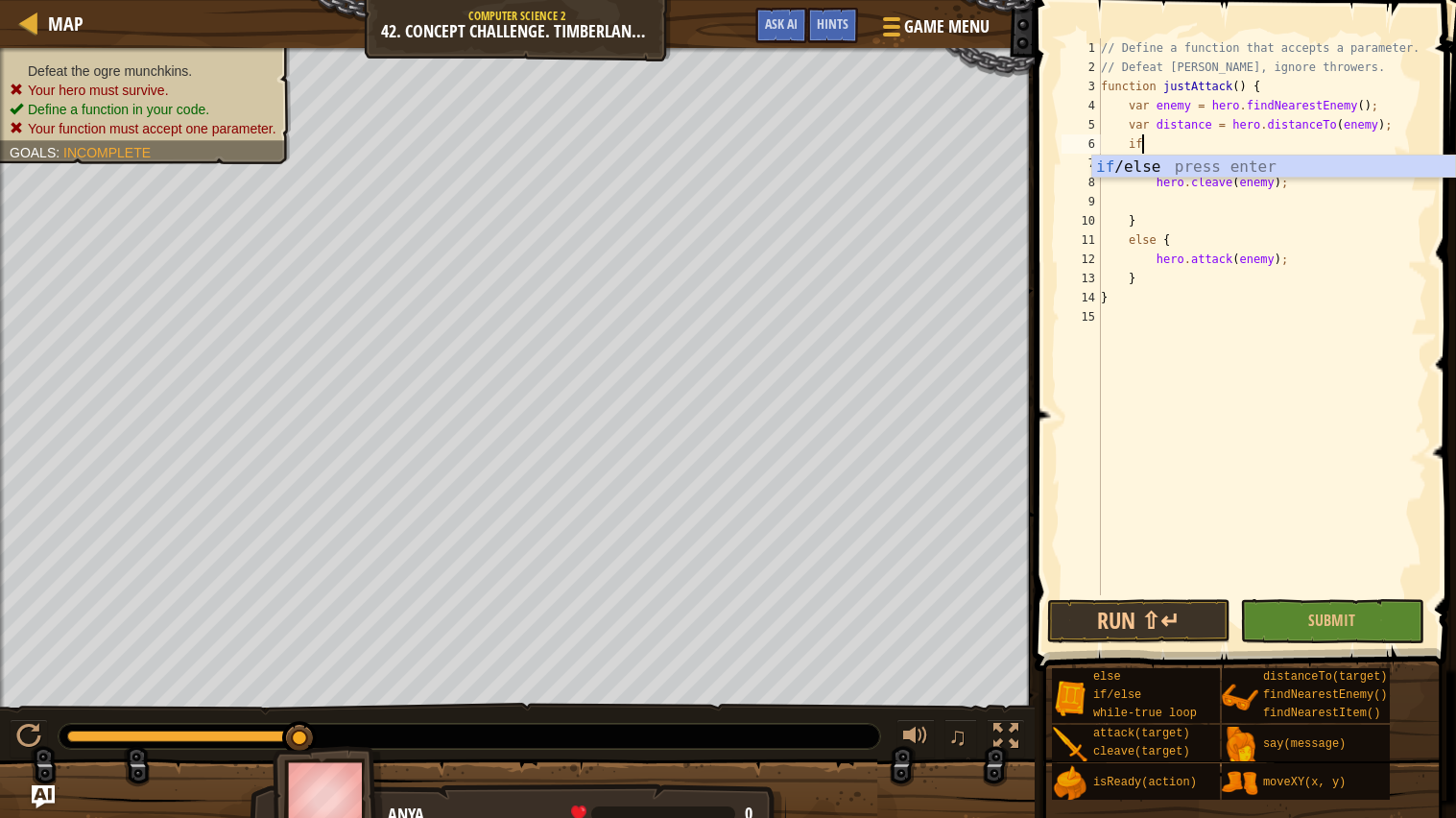
scroll to position [8, 2]
click at [1301, 174] on div "if /else press enter" at bounding box center [1274, 190] width 363 height 69
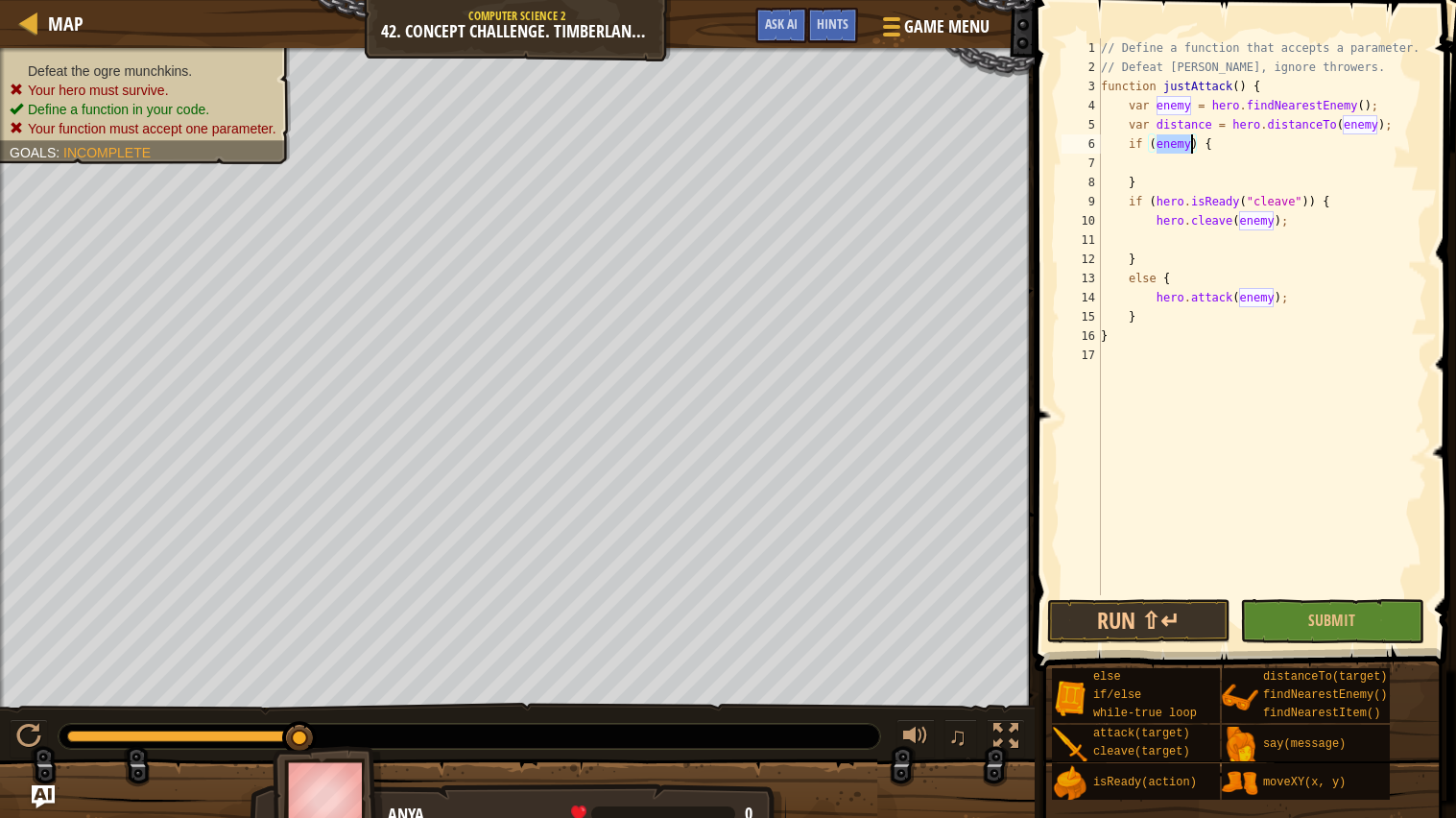
click at [1191, 173] on div "// Define a function that accepts a parameter. // Defeat [PERSON_NAME], ignore …" at bounding box center [1262, 336] width 330 height 595
type textarea "}"
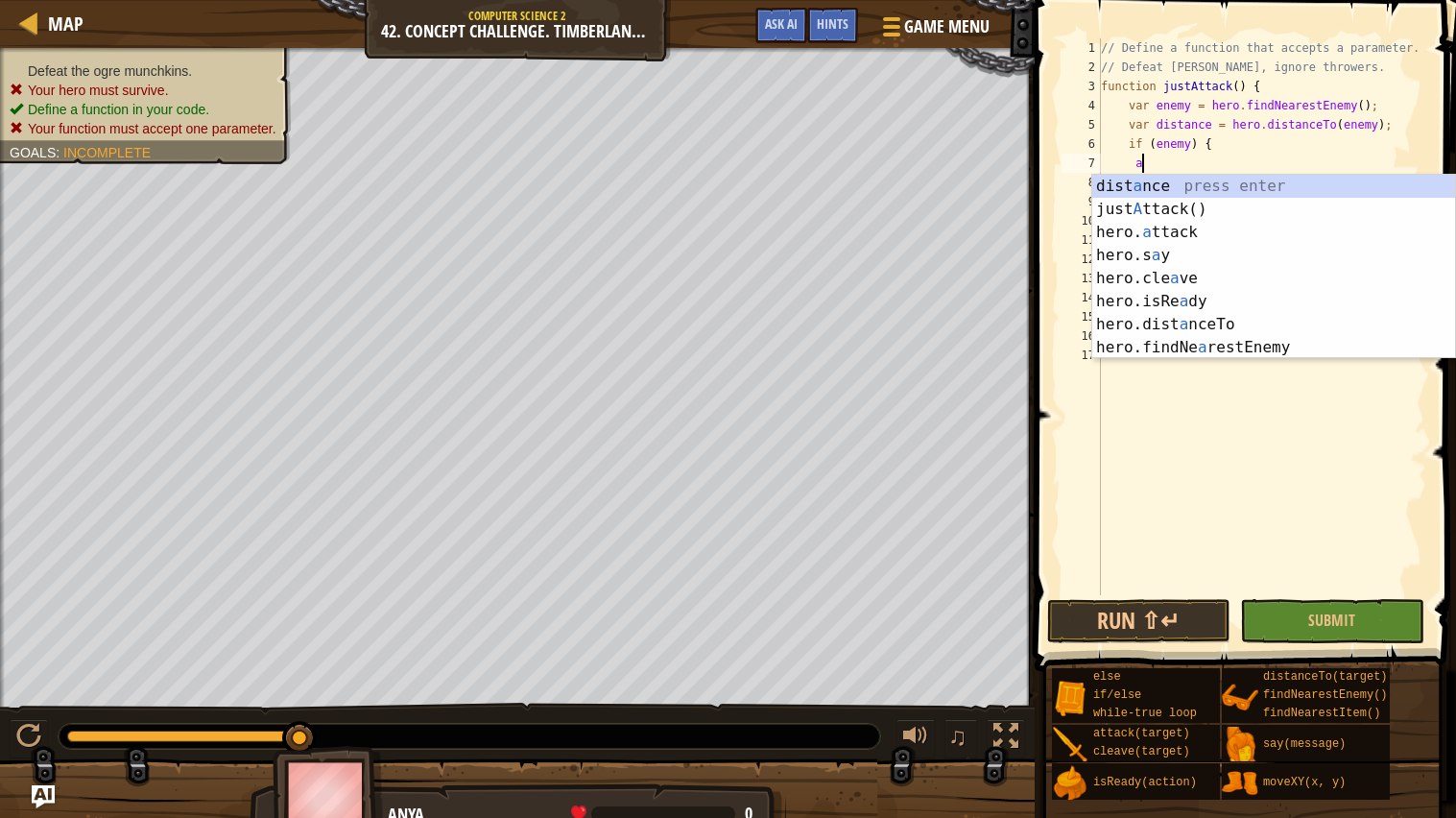
scroll to position [8, 3]
click at [1175, 228] on div "dist a nce press enter just A ttack() press enter hero. a ttack press enter her…" at bounding box center [1274, 290] width 363 height 230
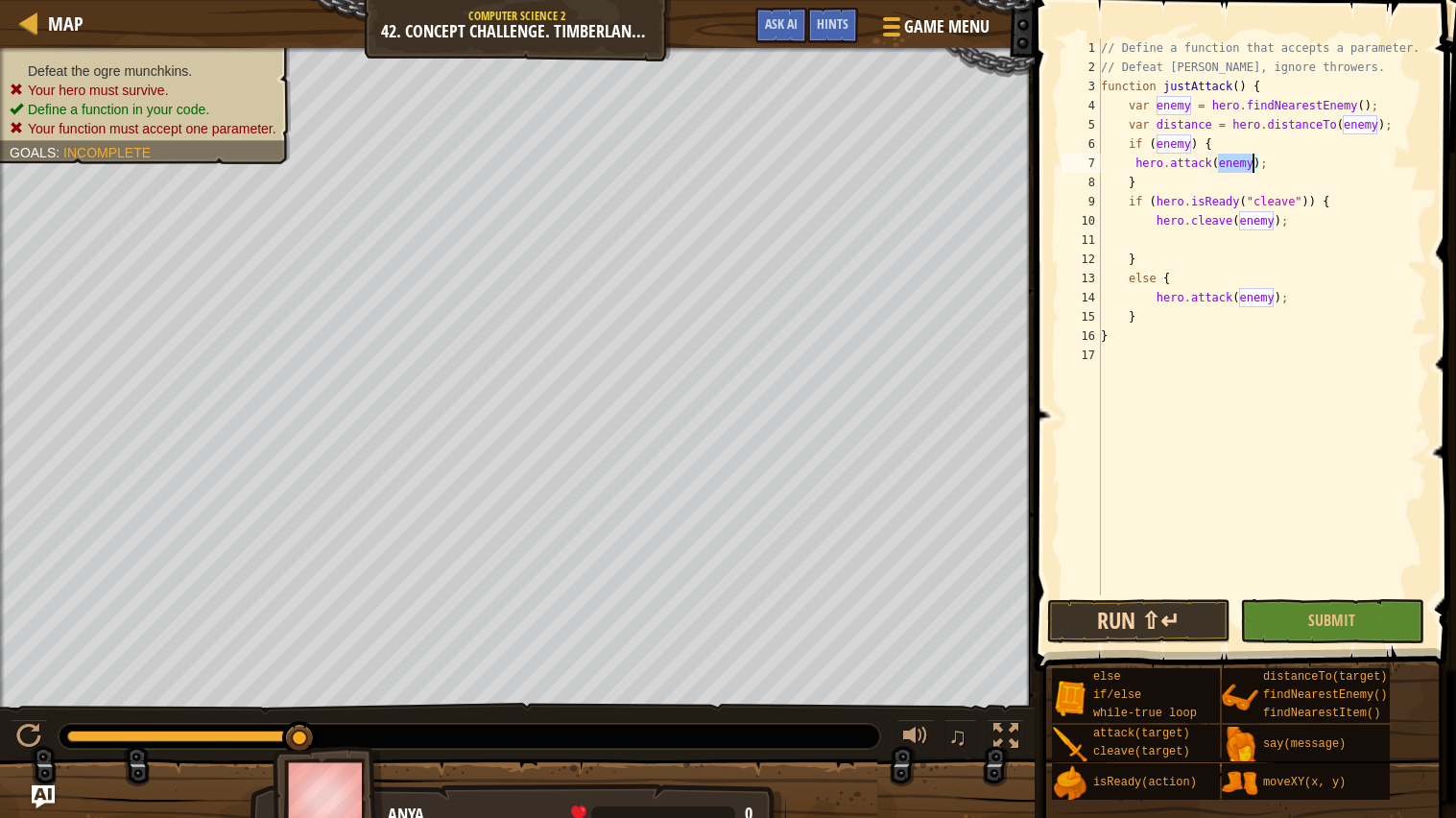
type textarea "hero.attack(enemy);"
click at [1141, 627] on button "Run ⇧↵" at bounding box center [1139, 621] width 183 height 45
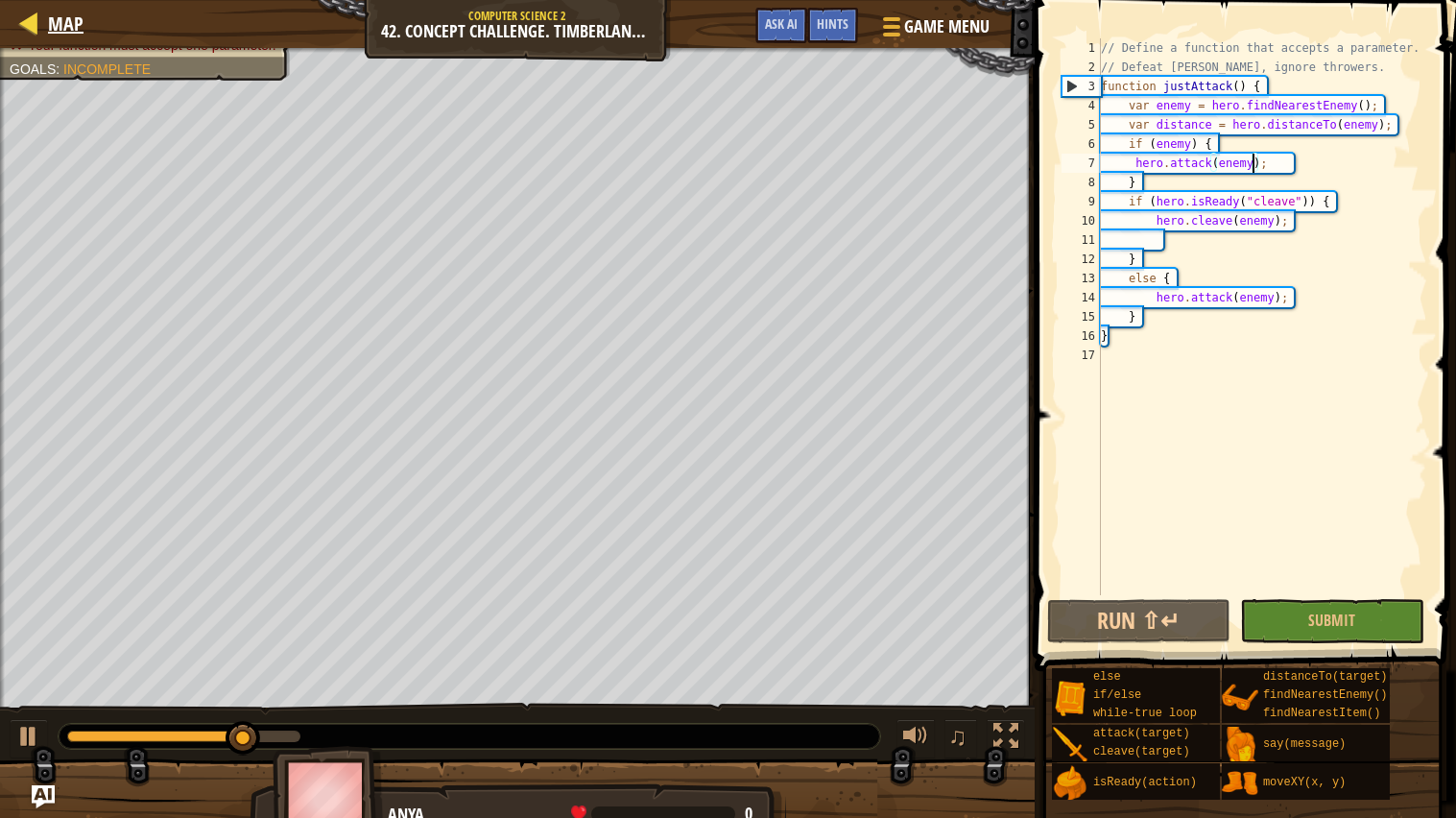
click at [47, 47] on div "Map" at bounding box center [61, 24] width 45 height 48
